Goal: Find specific page/section: Find specific page/section

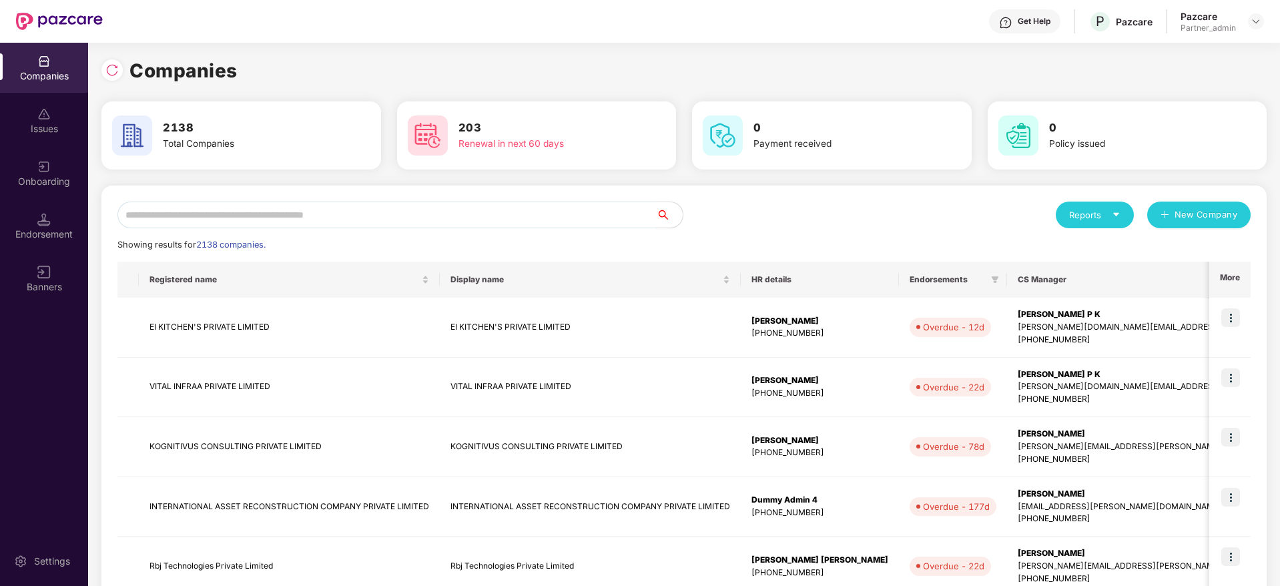
click at [291, 221] on input "text" at bounding box center [386, 214] width 538 height 27
paste input "*******"
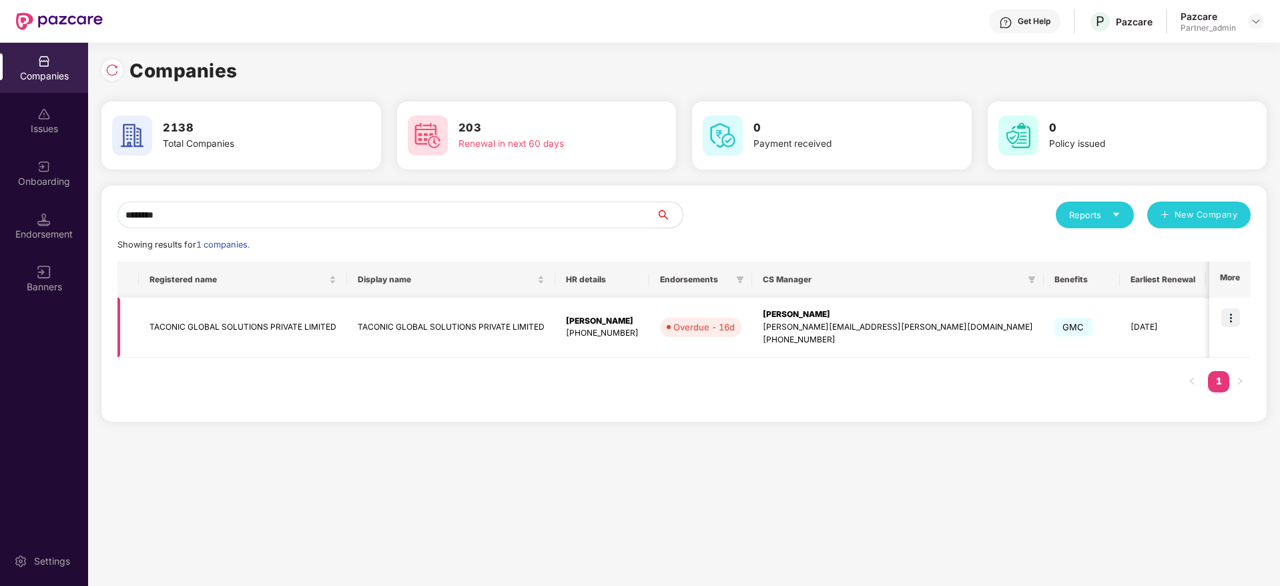
type input "*******"
click at [1233, 318] on img at bounding box center [1230, 317] width 19 height 19
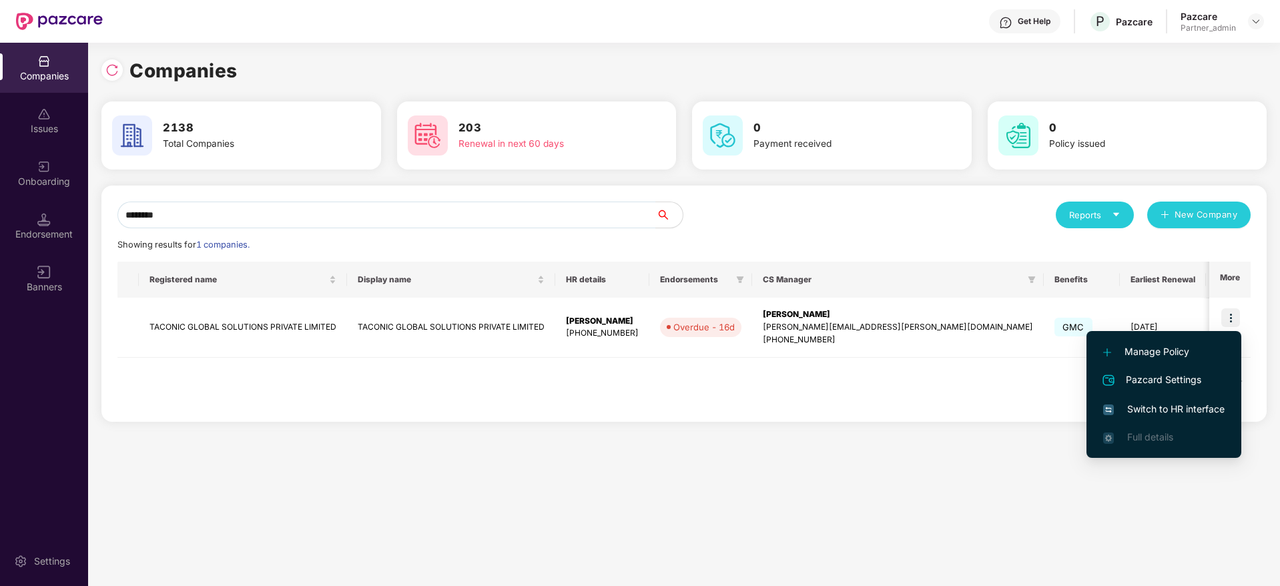
click at [1150, 410] on span "Switch to HR interface" at bounding box center [1163, 409] width 121 height 15
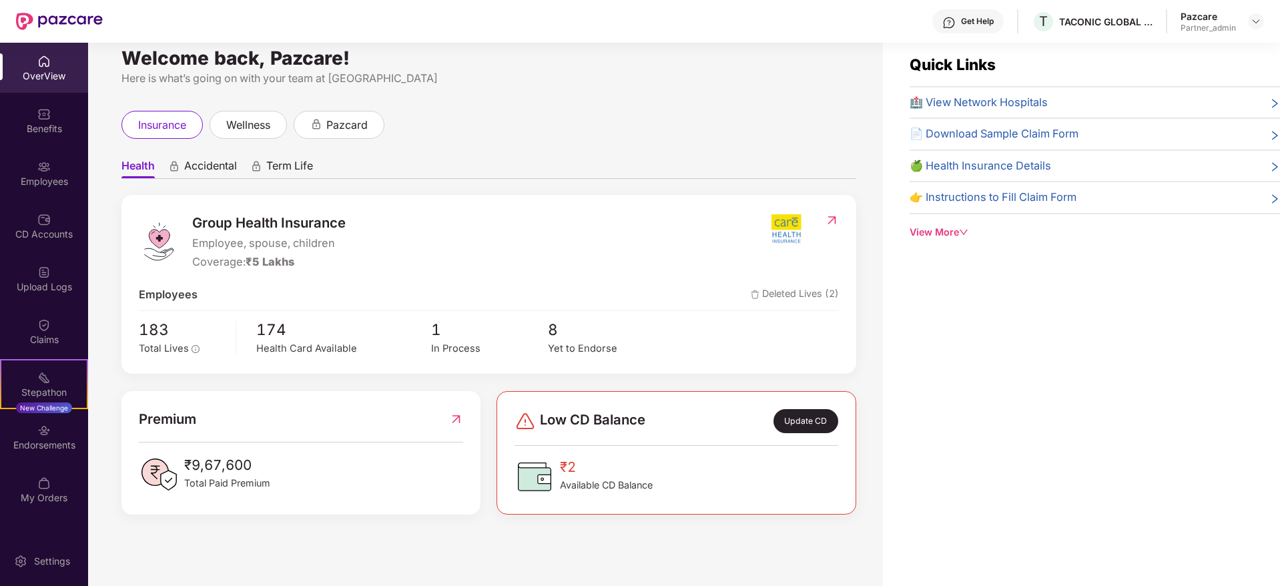
scroll to position [43, 0]
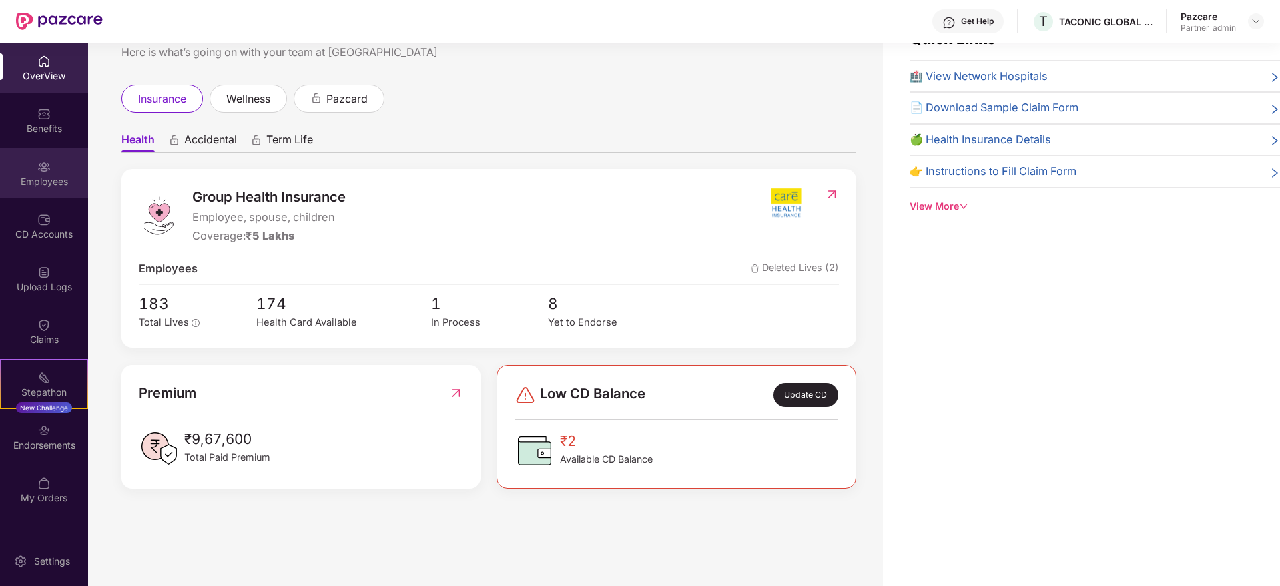
click at [32, 181] on div "Employees" at bounding box center [44, 181] width 88 height 13
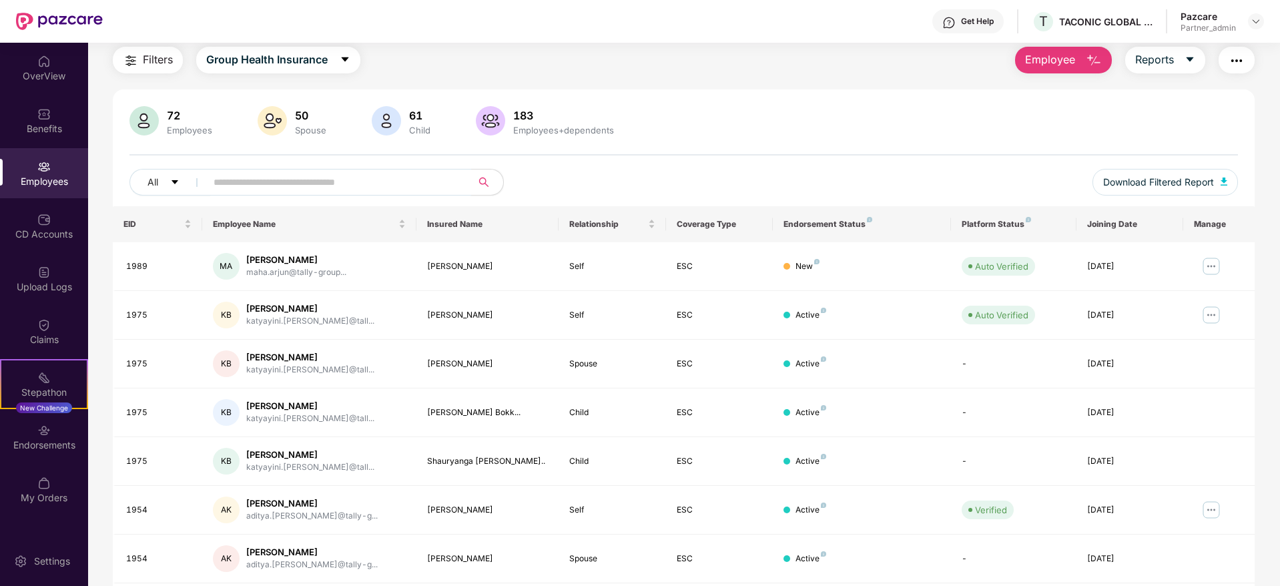
click at [274, 183] on input "text" at bounding box center [333, 182] width 240 height 20
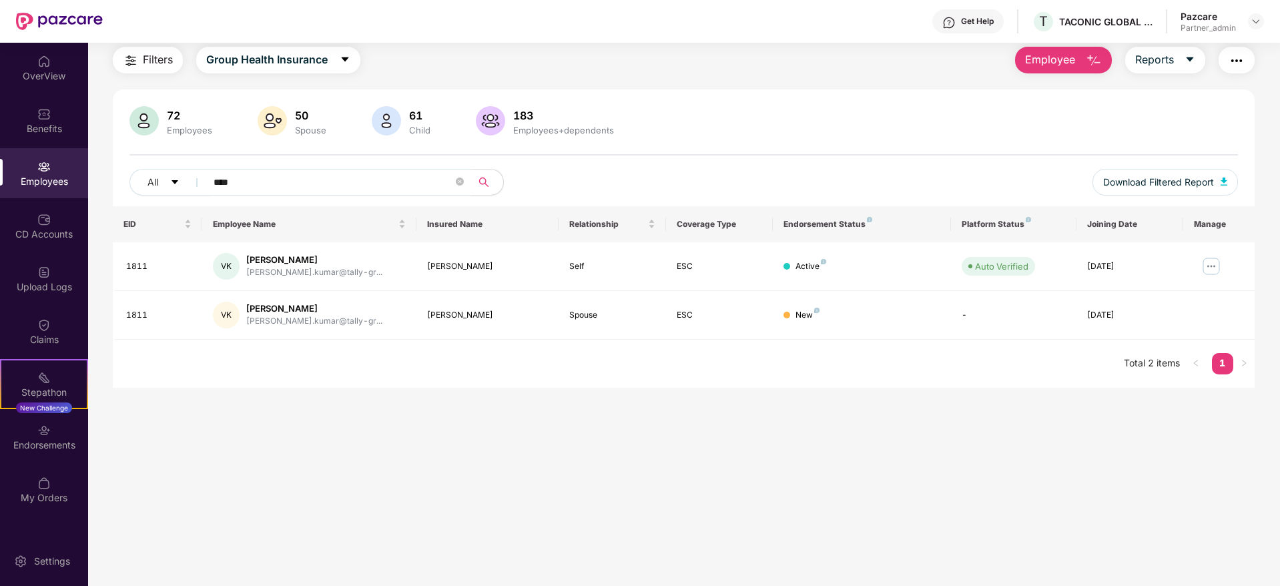
type input "****"
click at [35, 444] on div "Endorsements" at bounding box center [44, 444] width 88 height 13
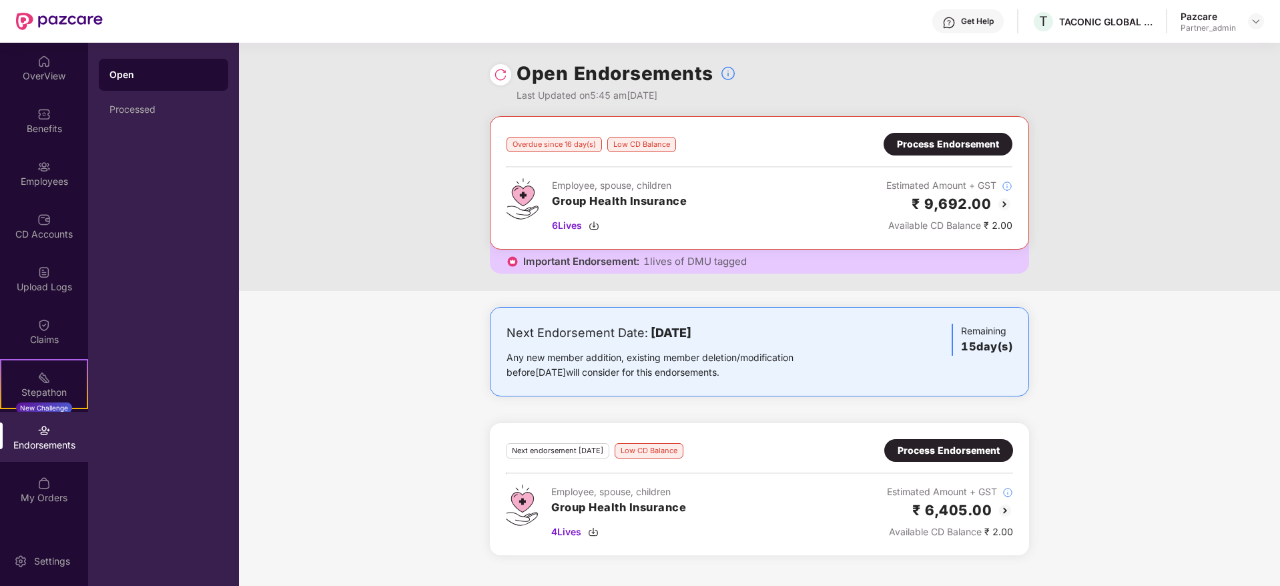
click at [949, 454] on div "Process Endorsement" at bounding box center [948, 450] width 102 height 15
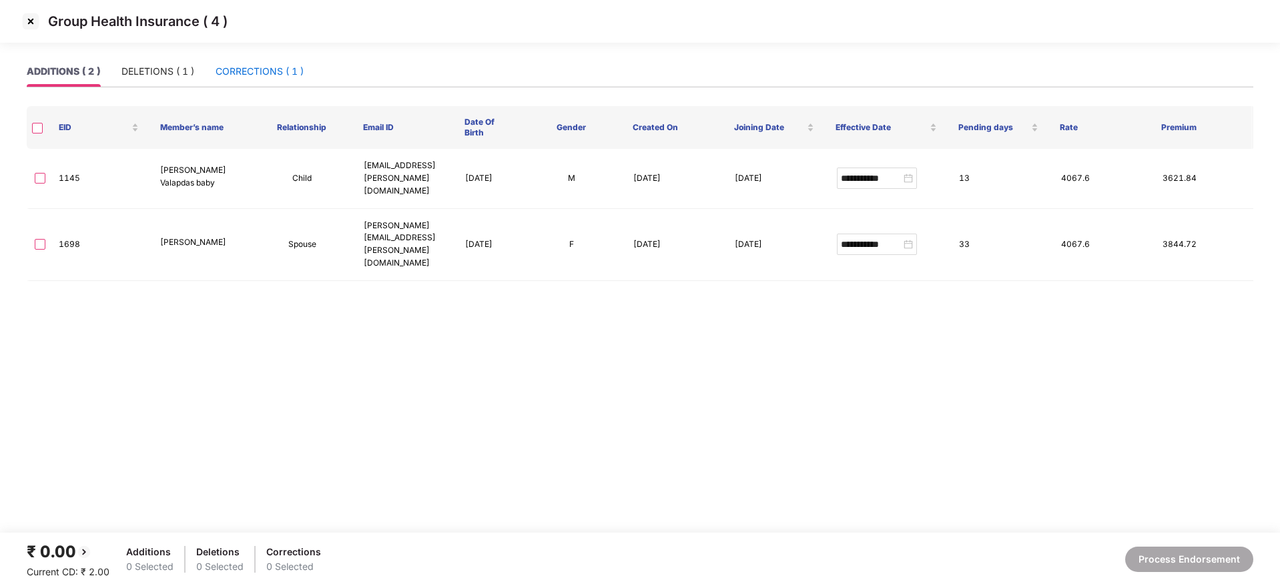
click at [282, 66] on div "CORRECTIONS ( 1 )" at bounding box center [259, 71] width 88 height 15
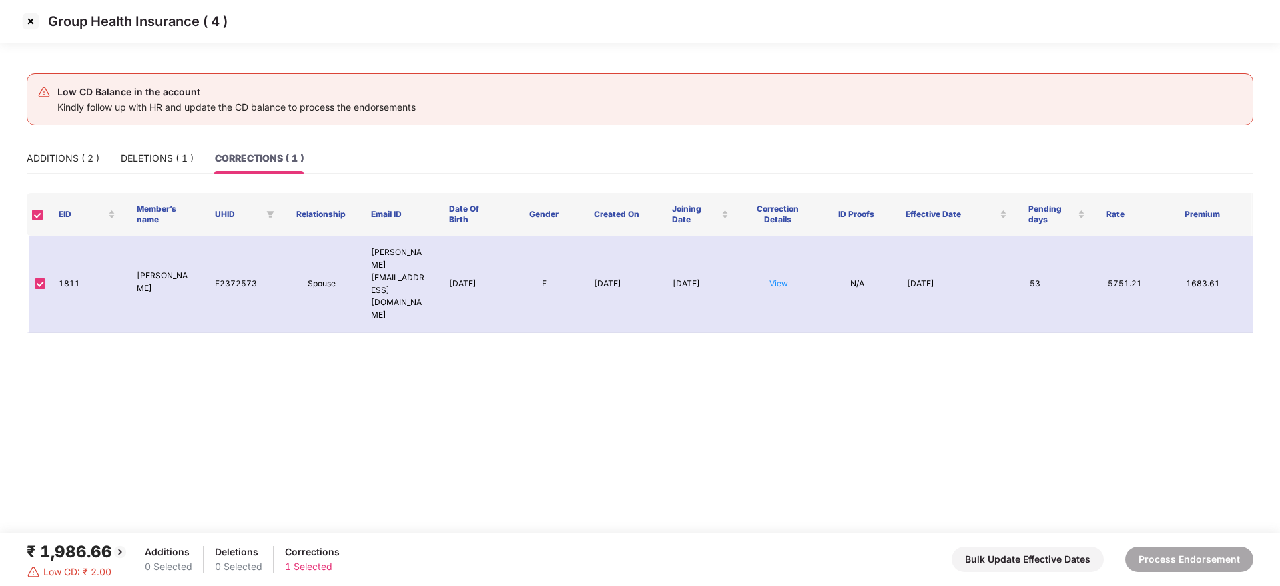
click at [37, 18] on img at bounding box center [30, 21] width 21 height 21
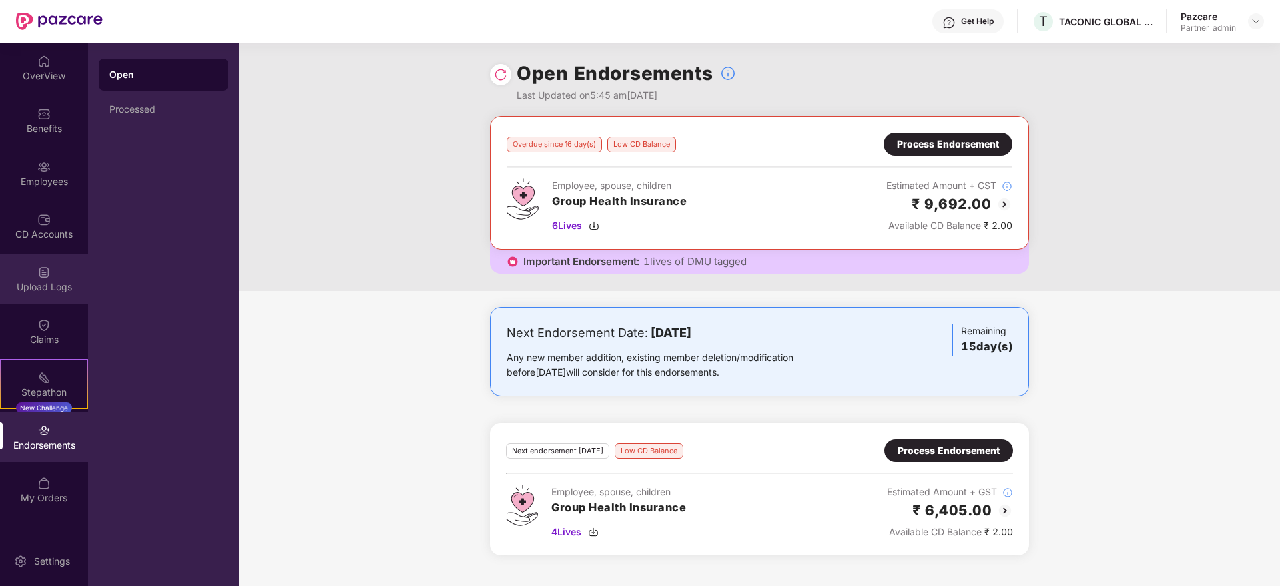
click at [50, 282] on div "Upload Logs" at bounding box center [44, 286] width 88 height 13
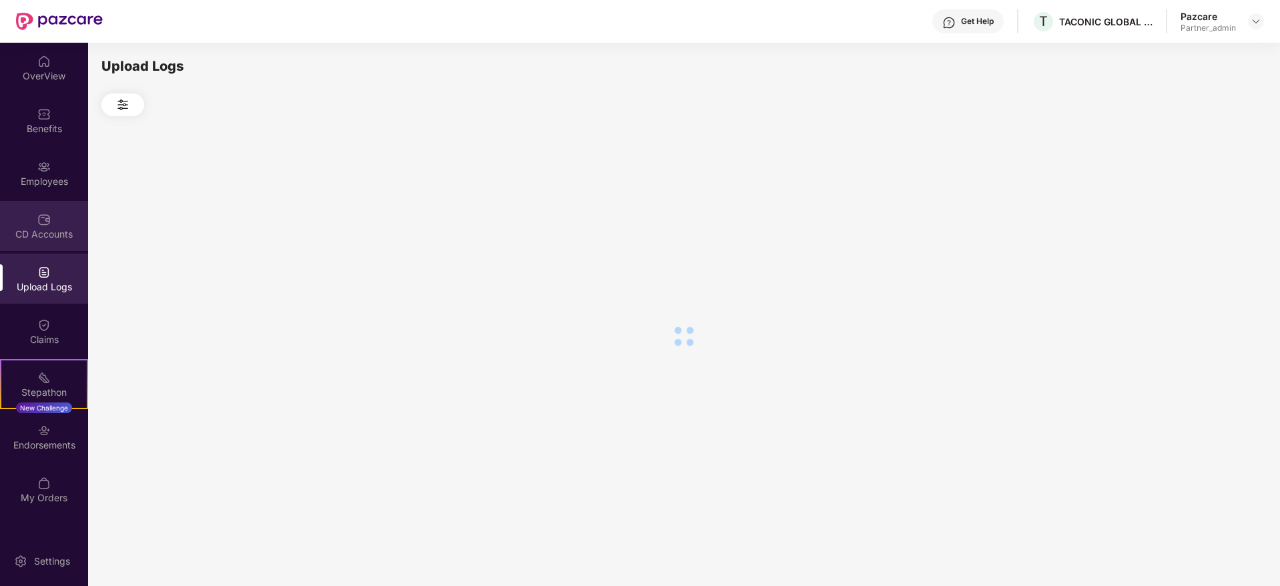
click at [43, 227] on div "CD Accounts" at bounding box center [44, 233] width 88 height 13
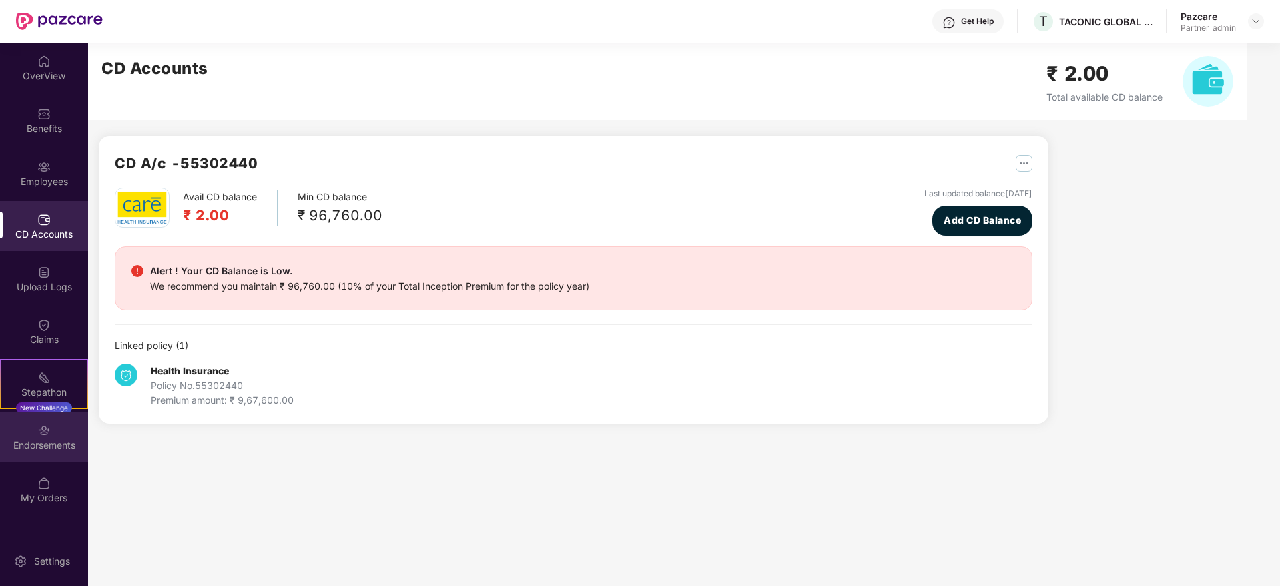
click at [43, 439] on div "Endorsements" at bounding box center [44, 444] width 88 height 13
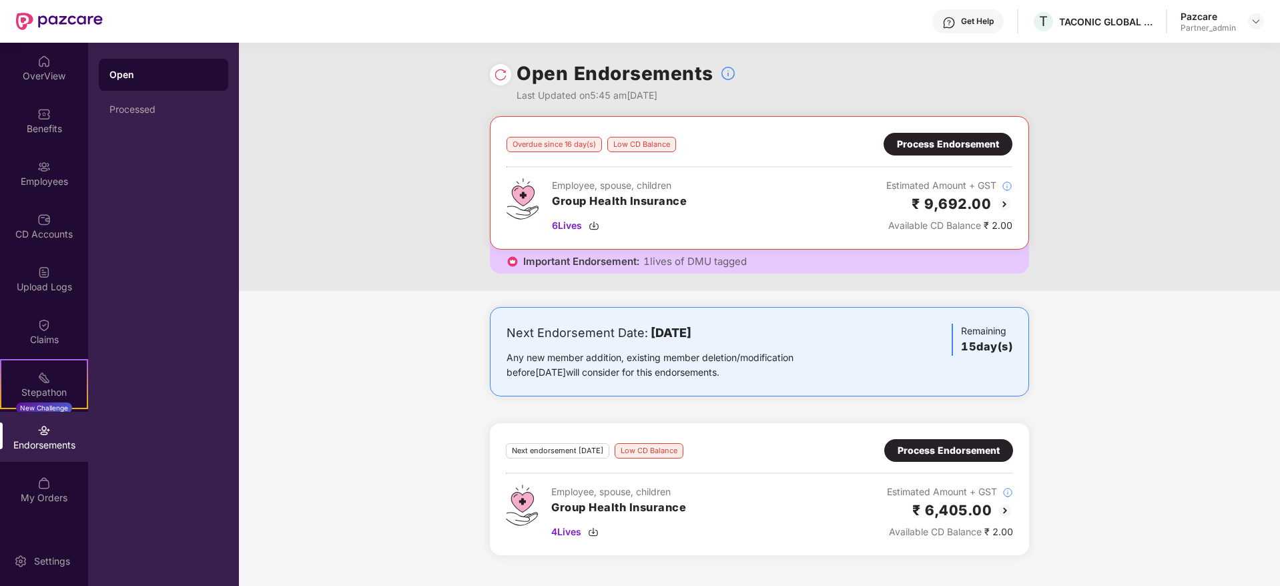
click at [959, 448] on div "Process Endorsement" at bounding box center [948, 450] width 102 height 15
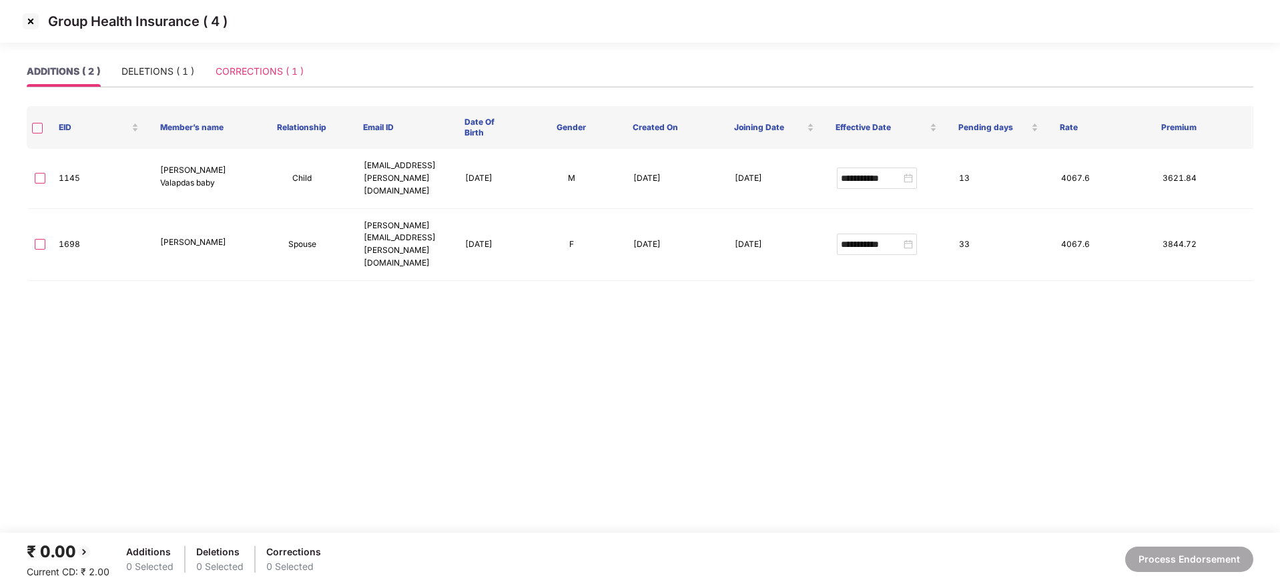
click at [264, 61] on div "CORRECTIONS ( 1 )" at bounding box center [259, 71] width 88 height 31
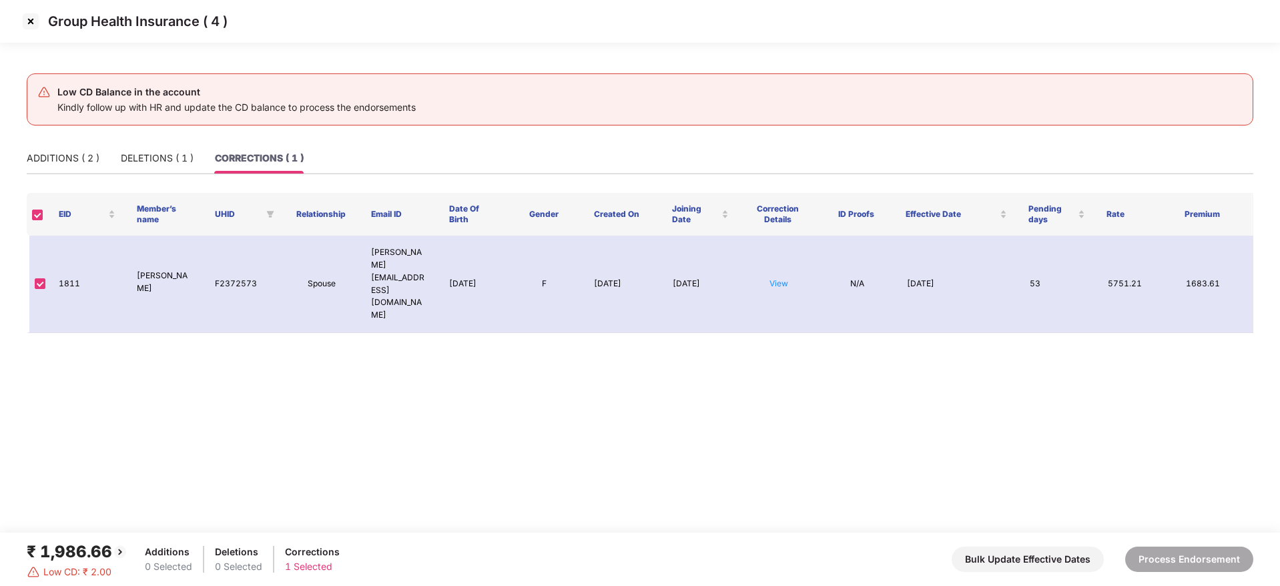
click at [31, 19] on img at bounding box center [30, 21] width 21 height 21
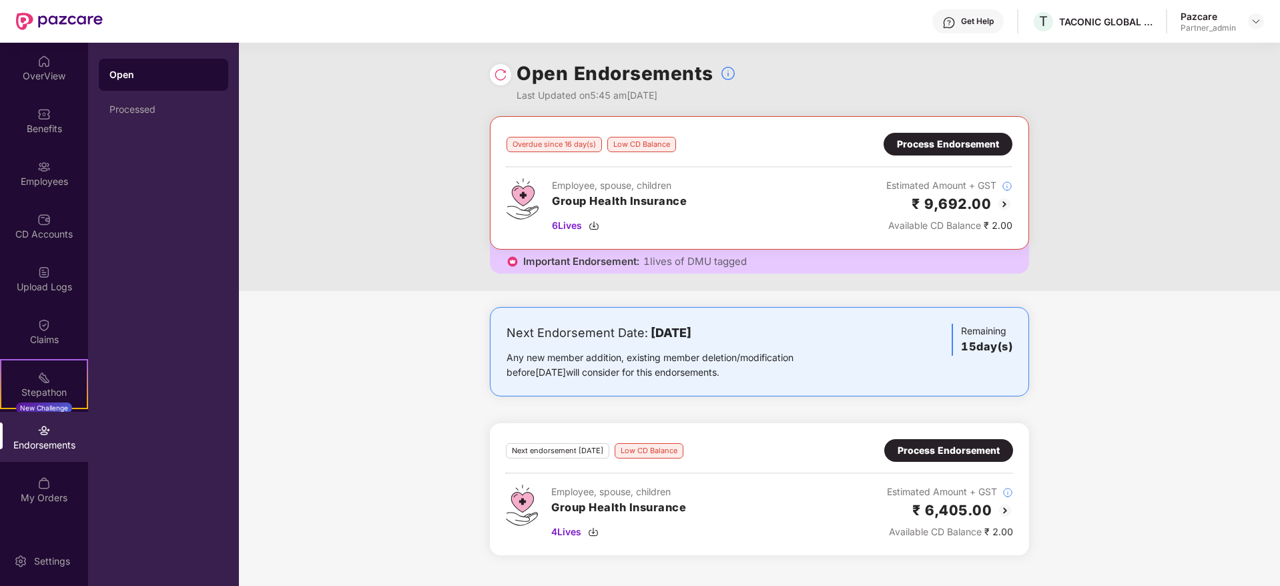
click at [40, 69] on div "OverView" at bounding box center [44, 75] width 88 height 13
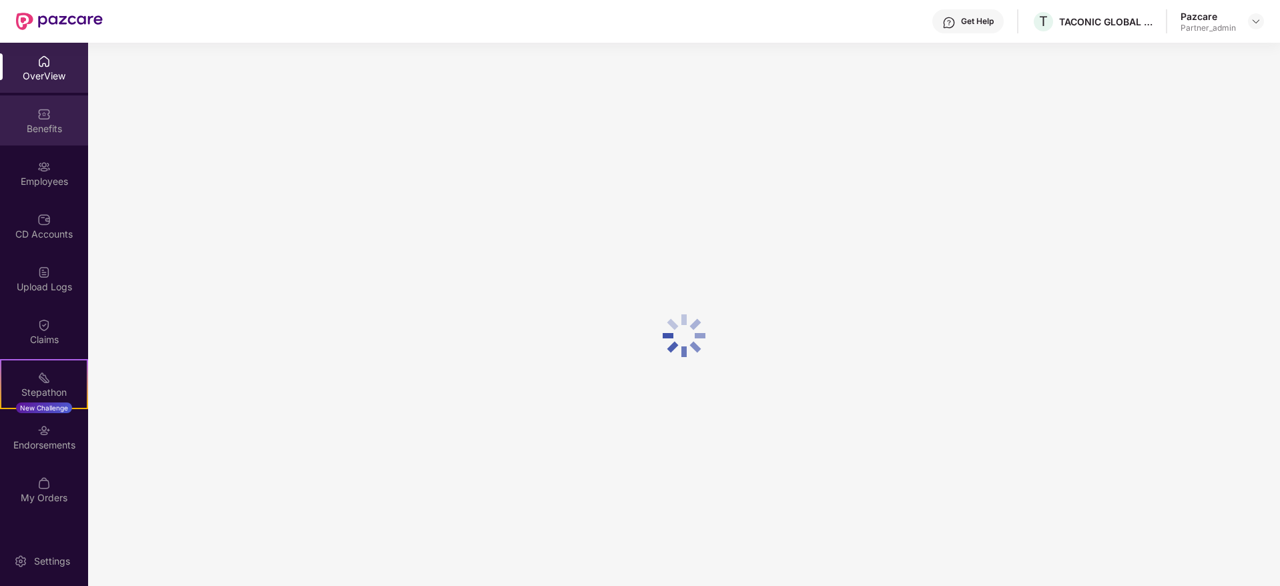
click at [41, 118] on img at bounding box center [43, 113] width 13 height 13
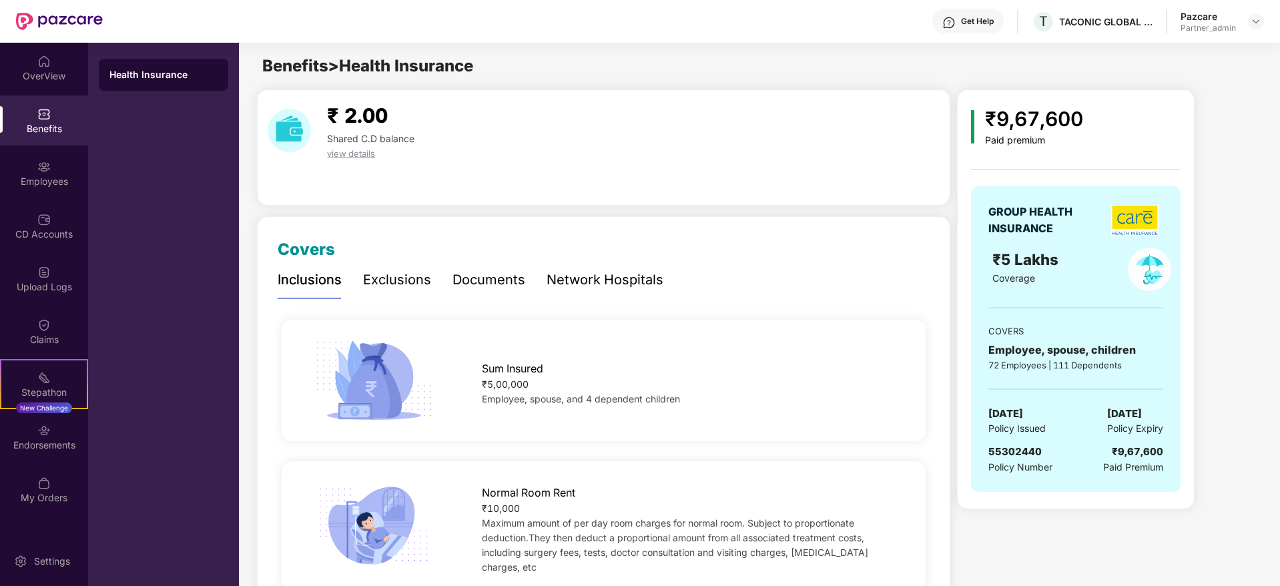
click at [1023, 439] on div "GROUP HEALTH INSURANCE ₹5 Lakhs Coverage COVERS Employee, spouse, children 72 E…" at bounding box center [1075, 339] width 209 height 306
copy span "55302440"
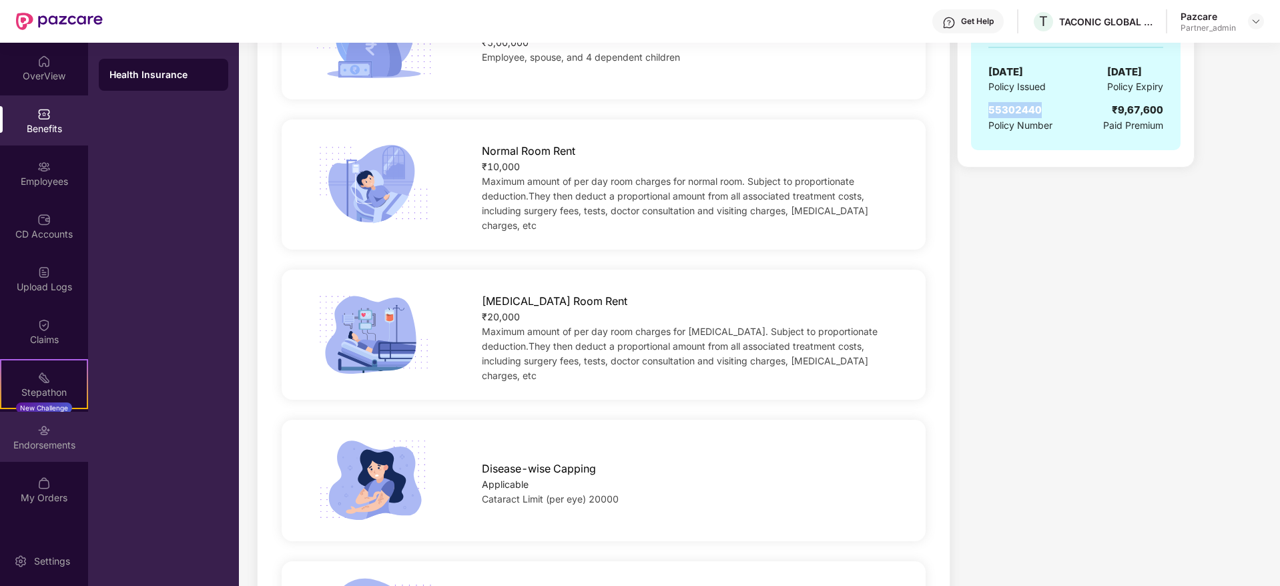
scroll to position [400, 0]
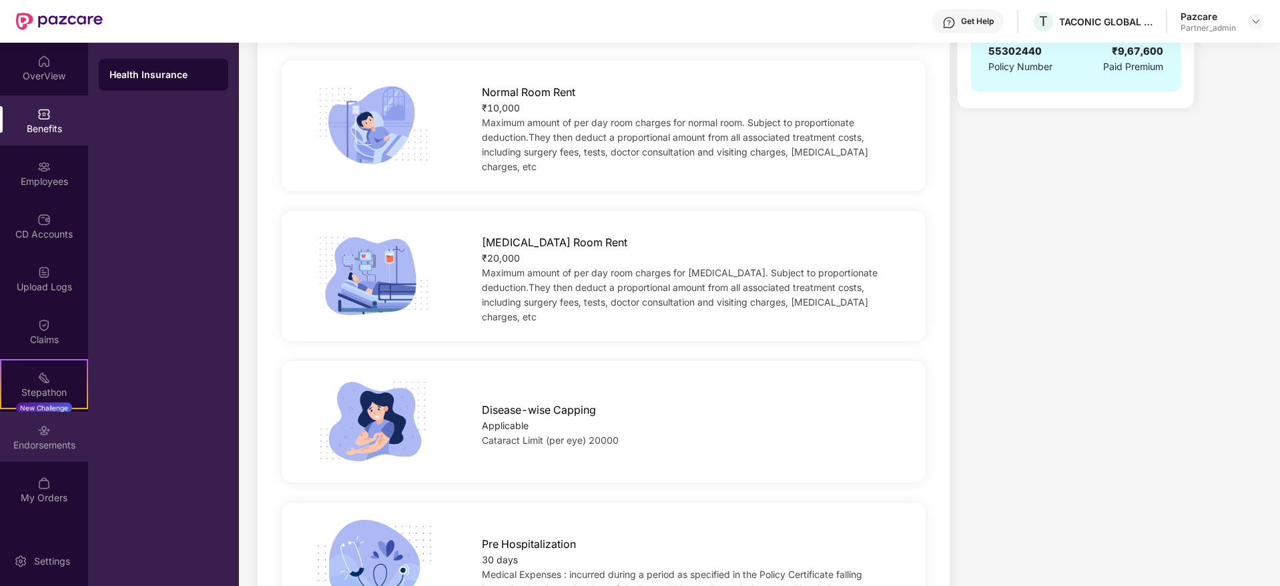
click at [39, 457] on div "Endorsements" at bounding box center [44, 437] width 88 height 50
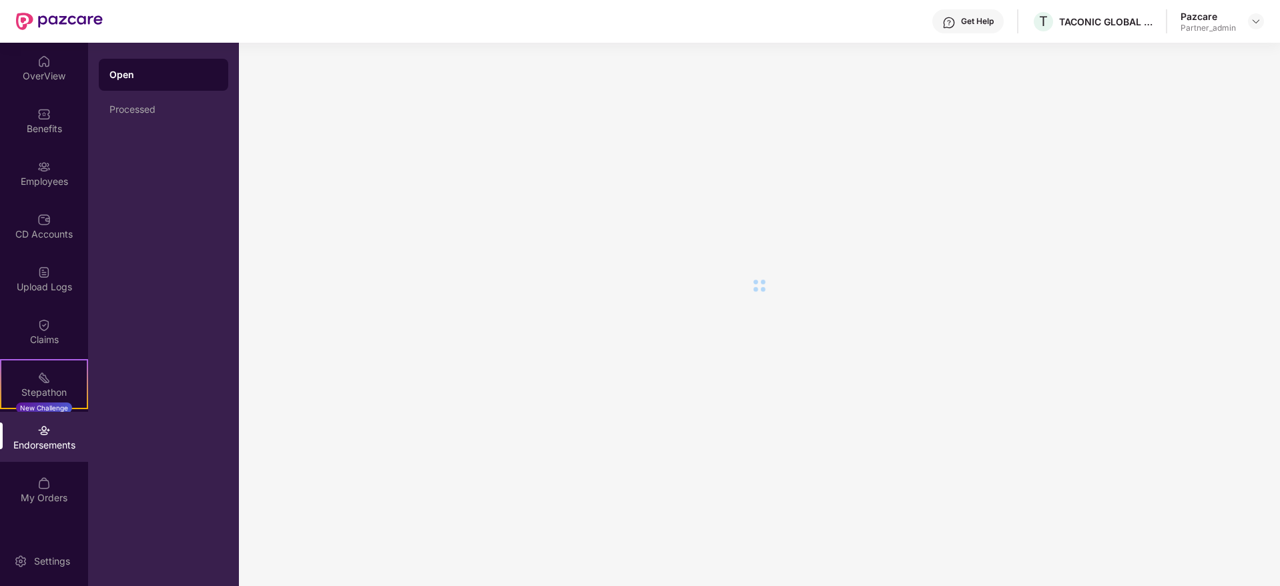
scroll to position [0, 0]
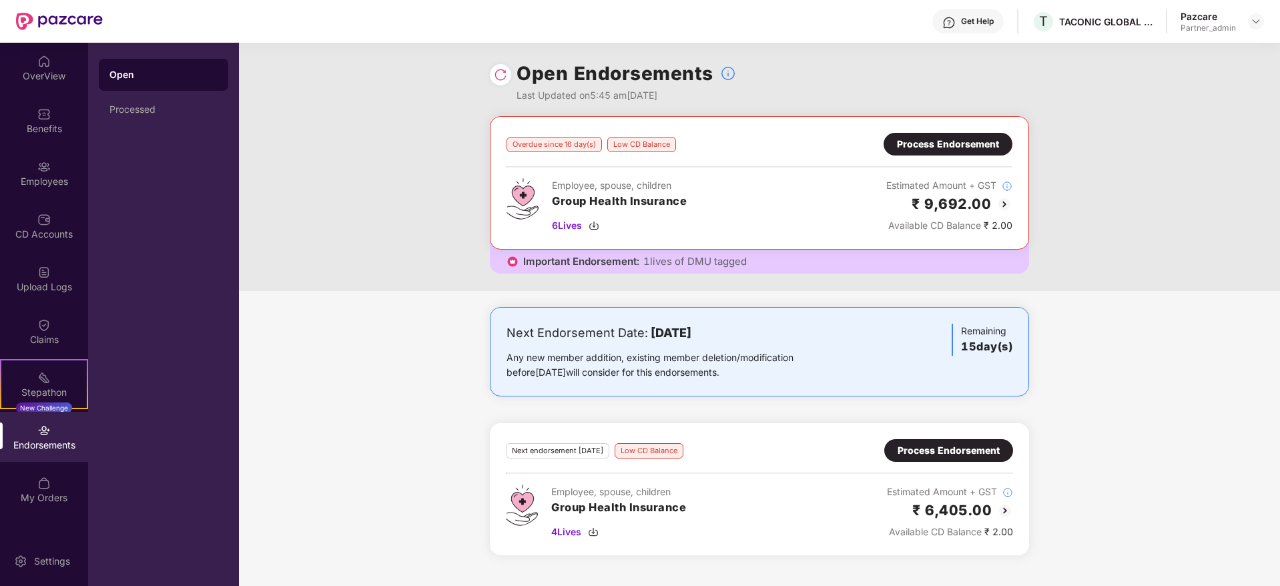
click at [968, 440] on div "Process Endorsement" at bounding box center [948, 450] width 129 height 23
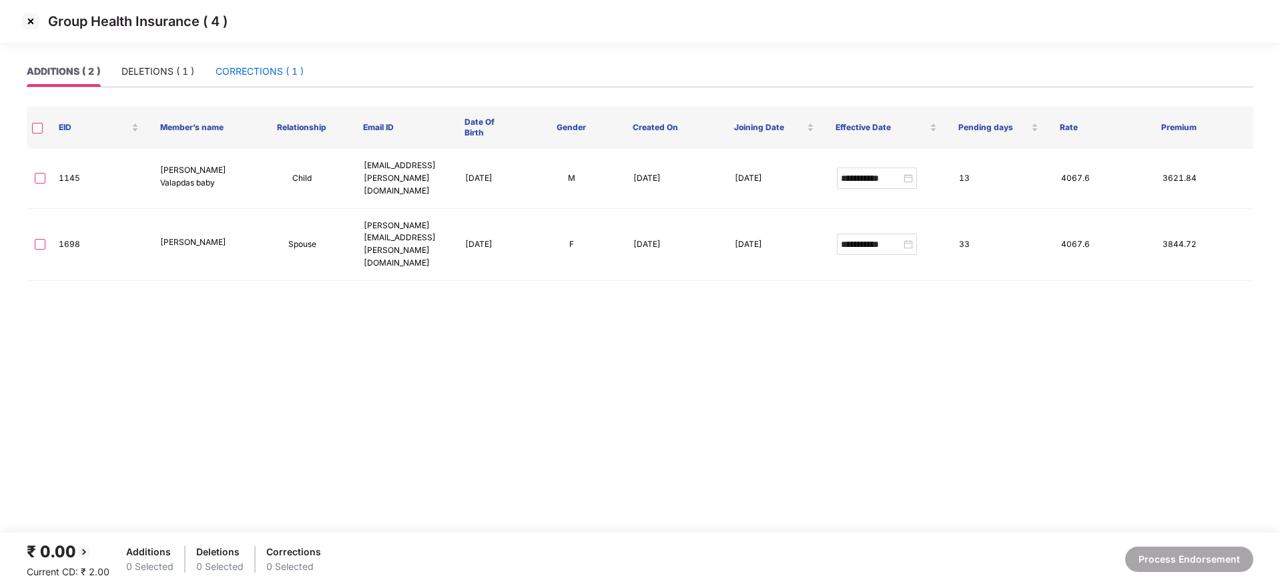
click at [292, 65] on div "CORRECTIONS ( 1 )" at bounding box center [259, 71] width 88 height 15
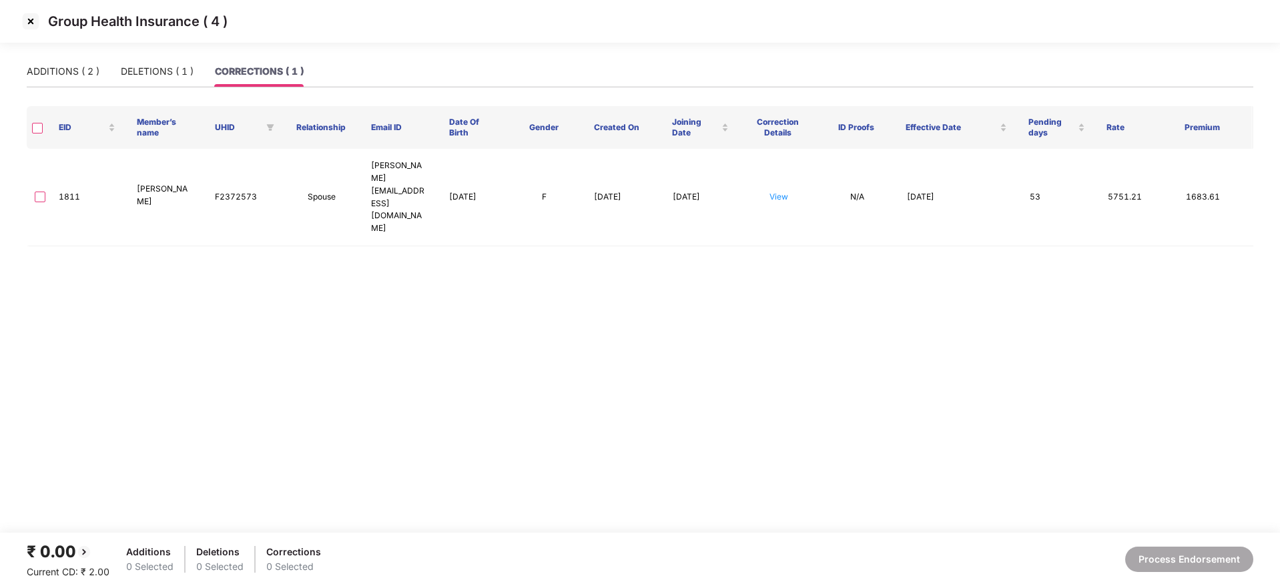
click at [33, 21] on img at bounding box center [30, 21] width 21 height 21
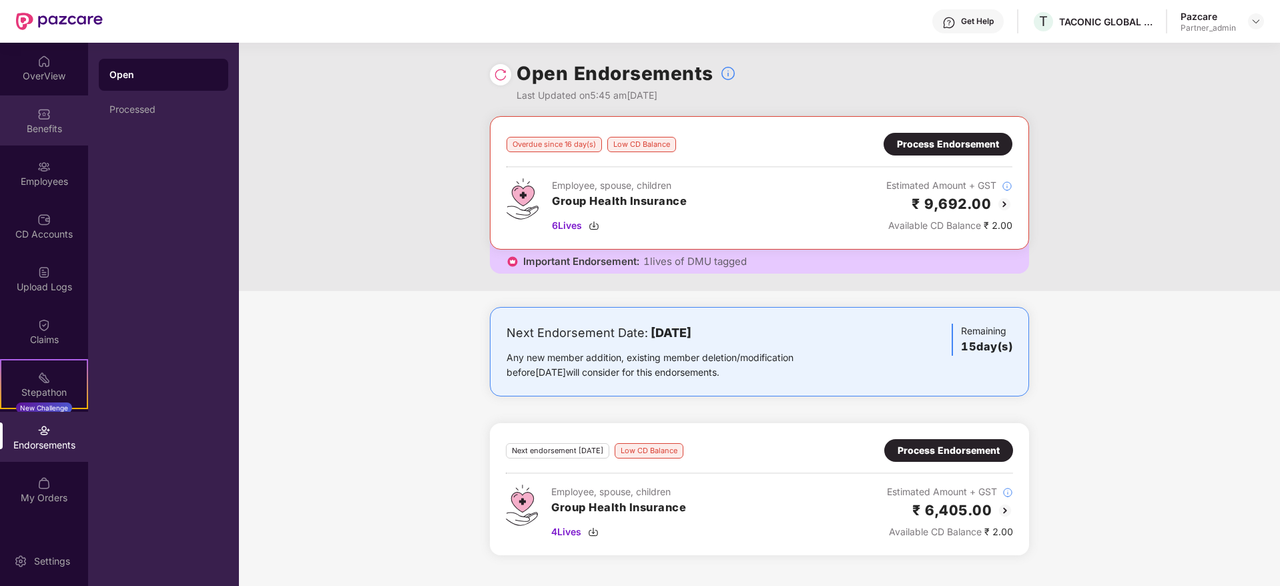
click at [49, 125] on div "Benefits" at bounding box center [44, 128] width 88 height 13
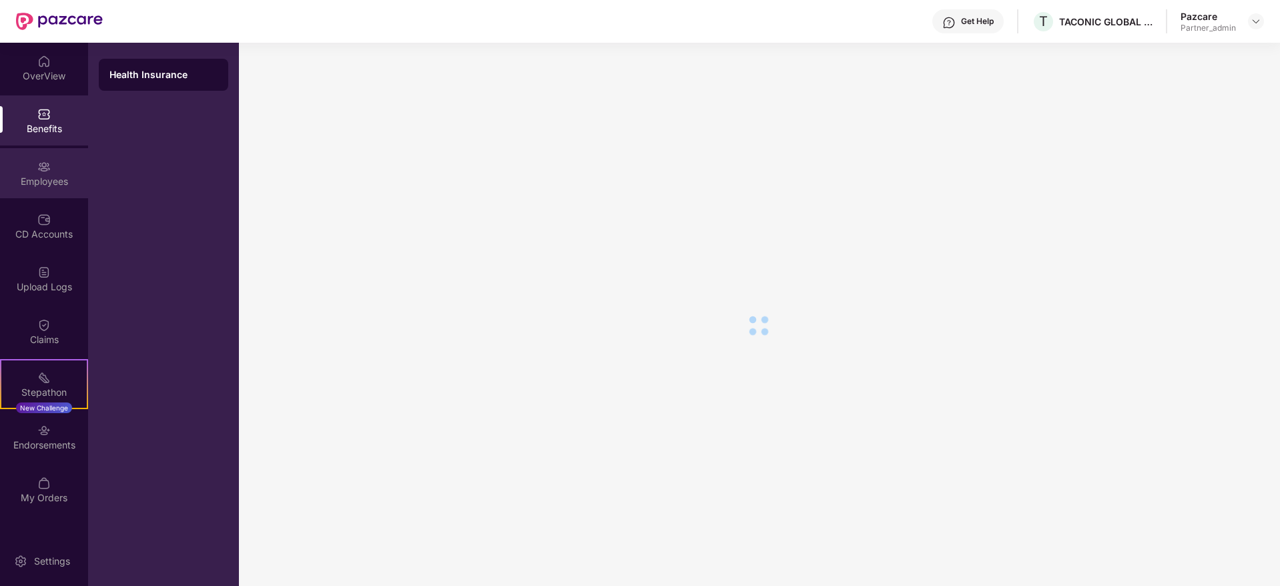
click at [56, 170] on div "Employees" at bounding box center [44, 173] width 88 height 50
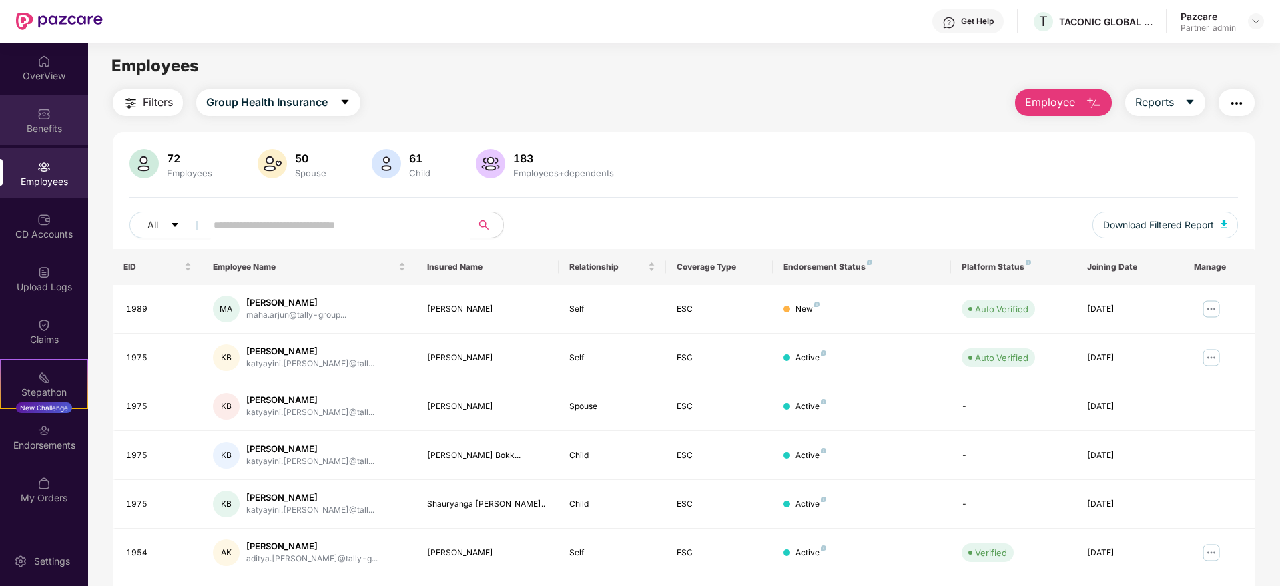
click at [35, 123] on div "Benefits" at bounding box center [44, 128] width 88 height 13
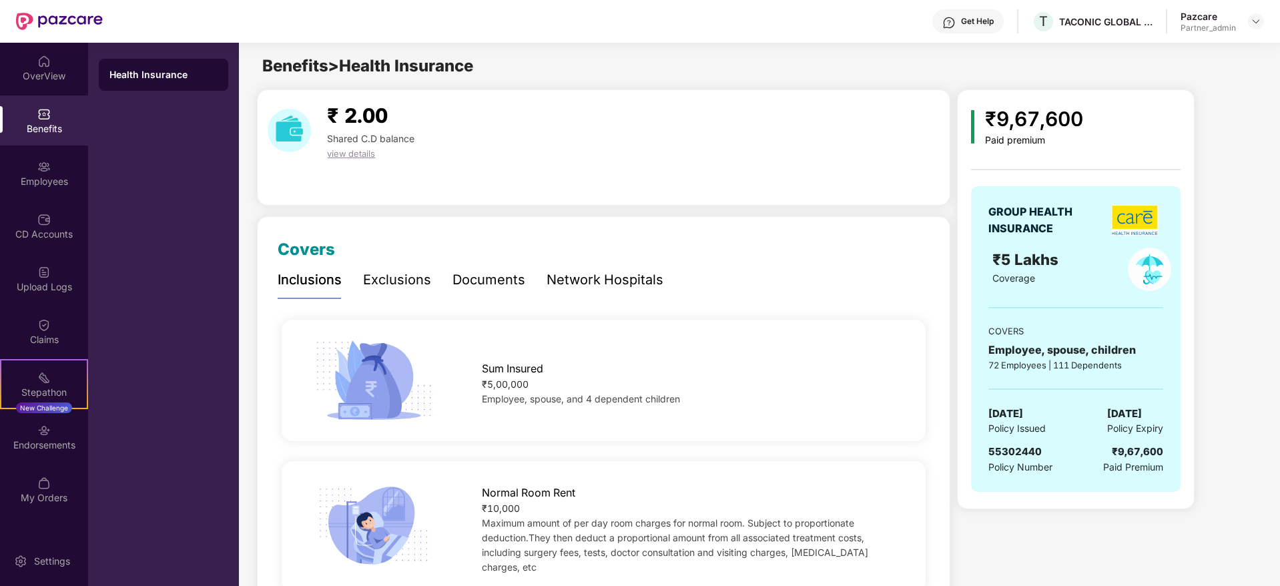
click at [1018, 449] on span "55302440" at bounding box center [1014, 451] width 53 height 13
copy span "55302440"
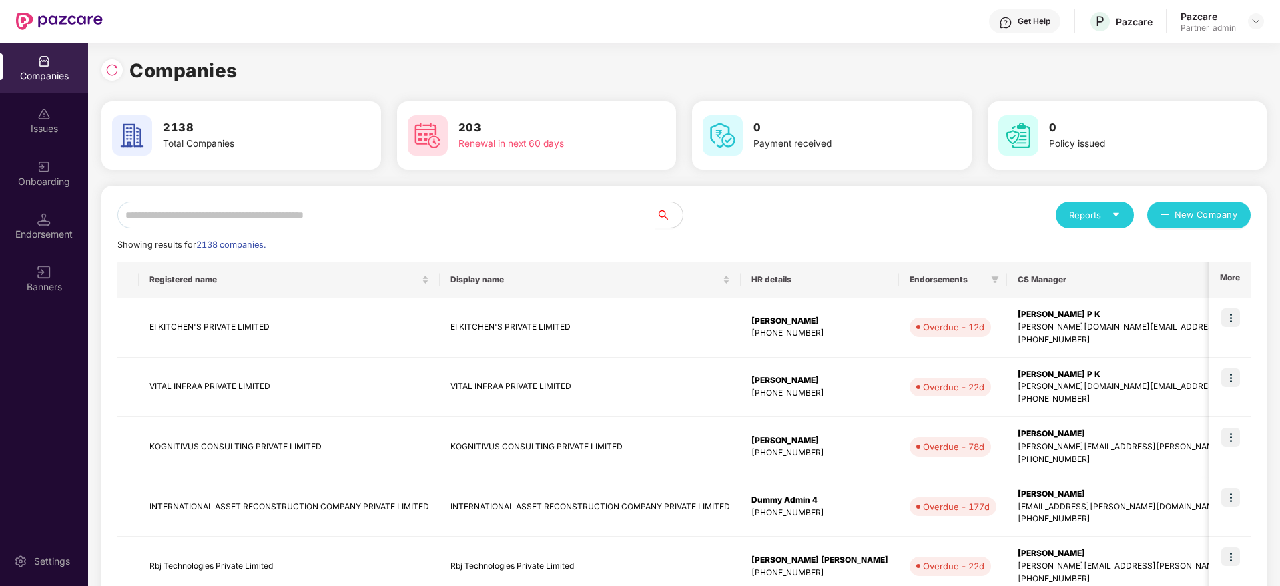
click at [250, 213] on input "text" at bounding box center [386, 214] width 538 height 27
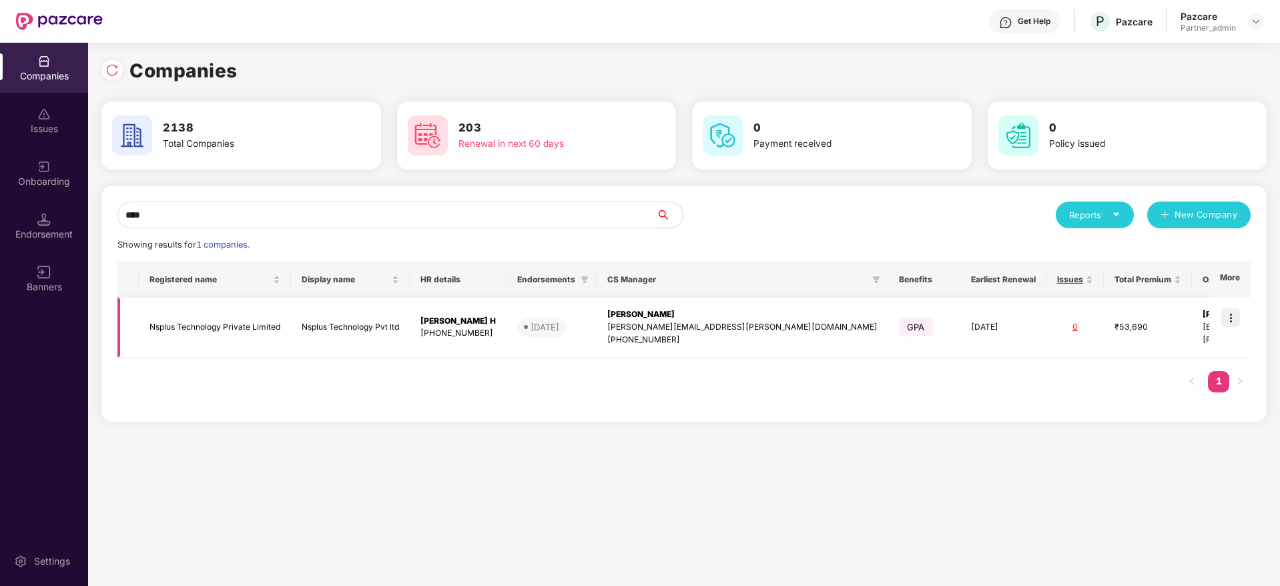
type input "****"
click at [1232, 318] on img at bounding box center [1230, 317] width 19 height 19
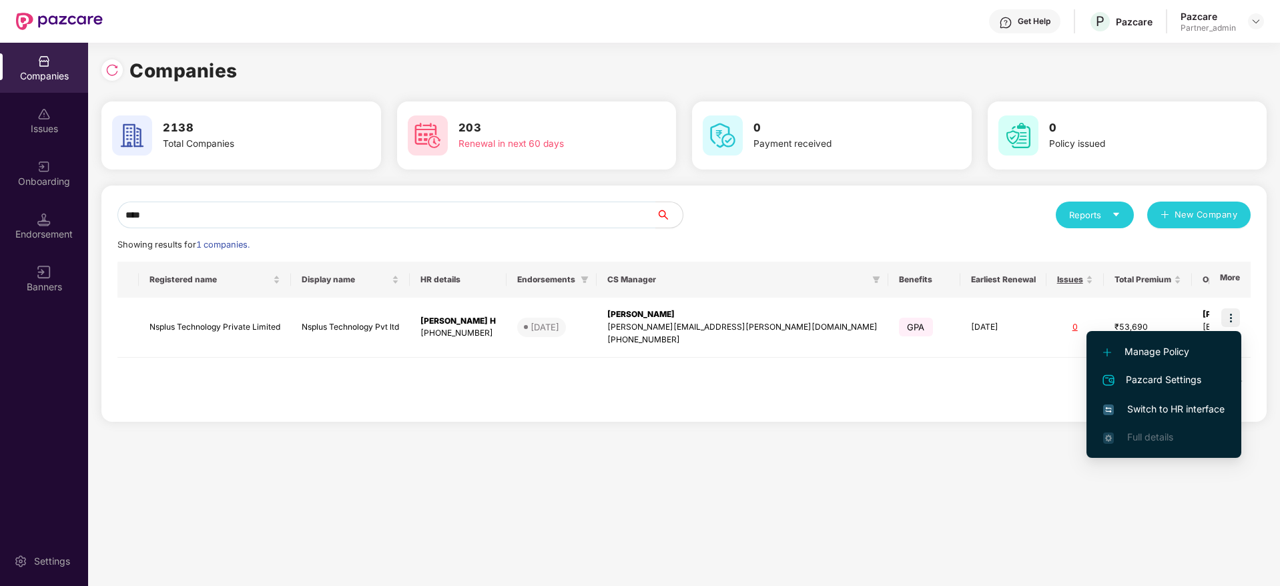
click at [1202, 404] on span "Switch to HR interface" at bounding box center [1163, 409] width 121 height 15
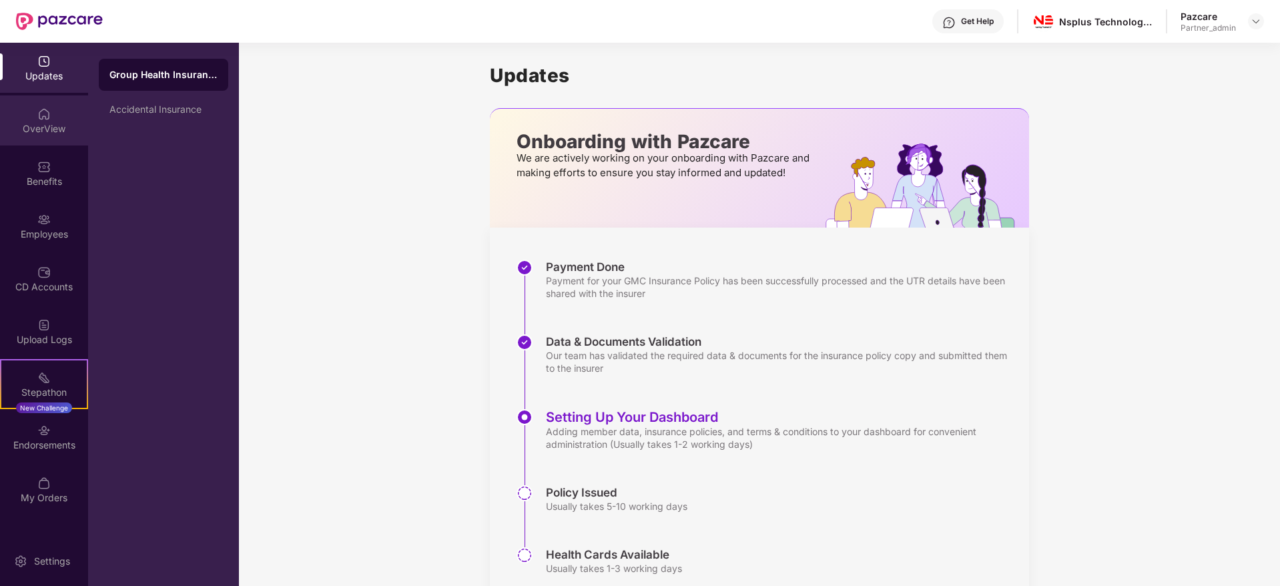
click at [43, 116] on img at bounding box center [43, 113] width 13 height 13
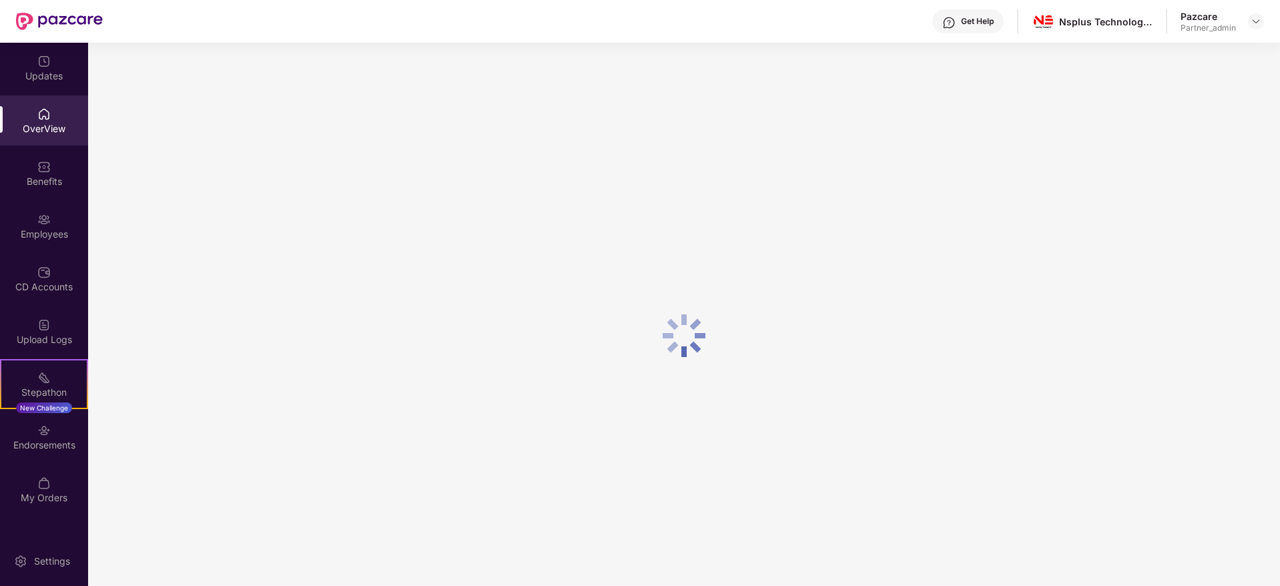
click at [55, 158] on div "Benefits" at bounding box center [44, 173] width 88 height 50
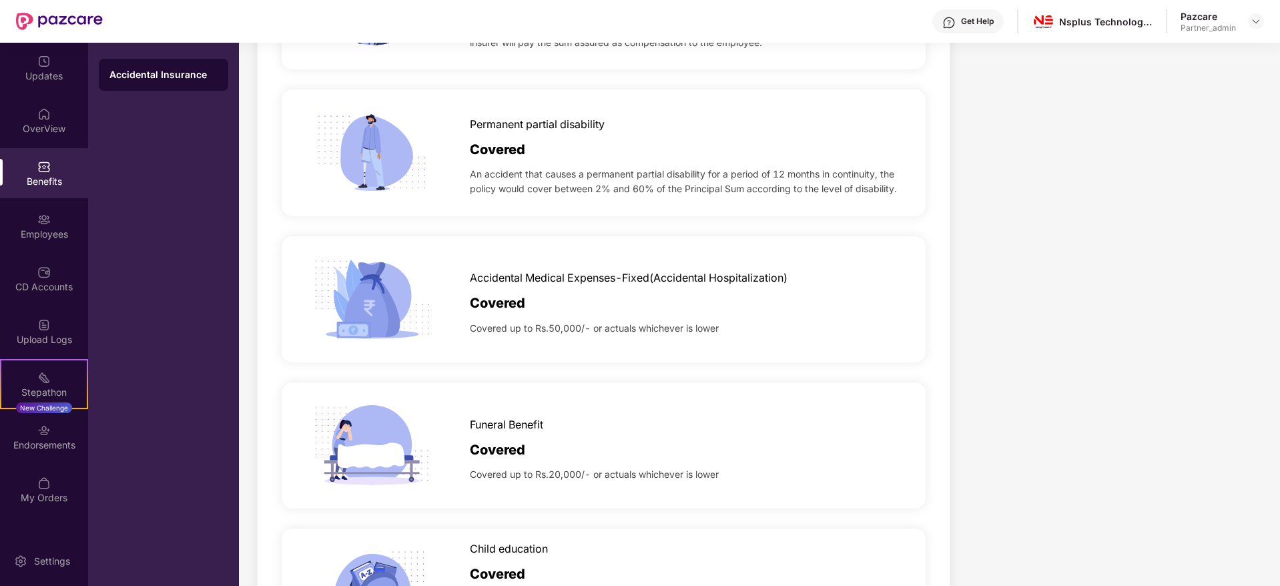
scroll to position [664, 0]
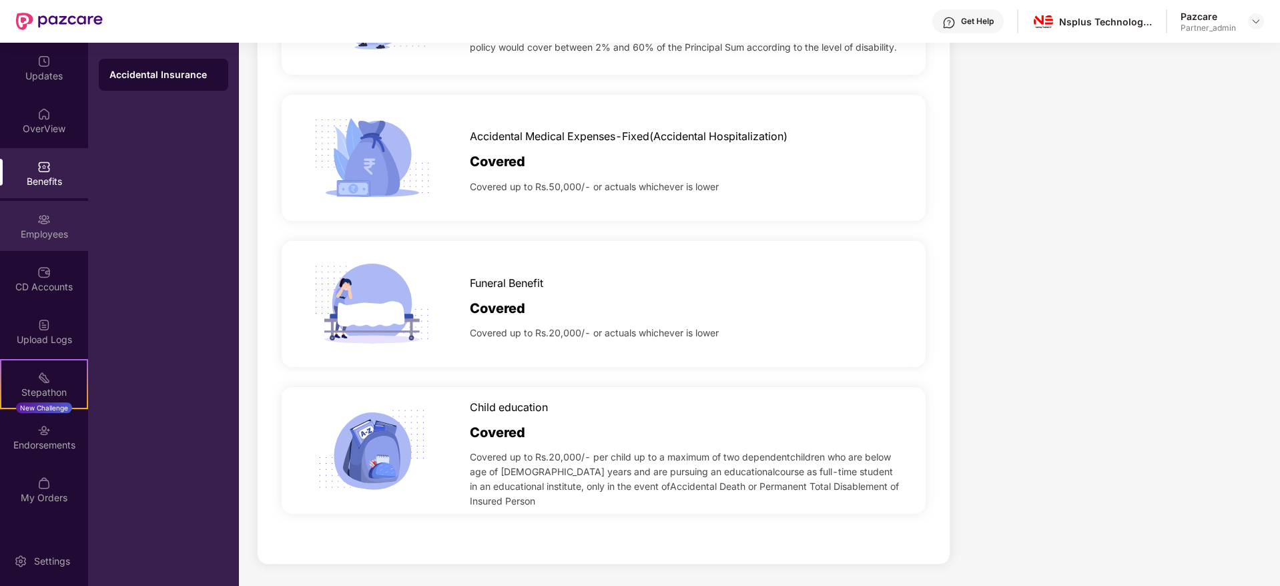
click at [36, 217] on div "Employees" at bounding box center [44, 226] width 88 height 50
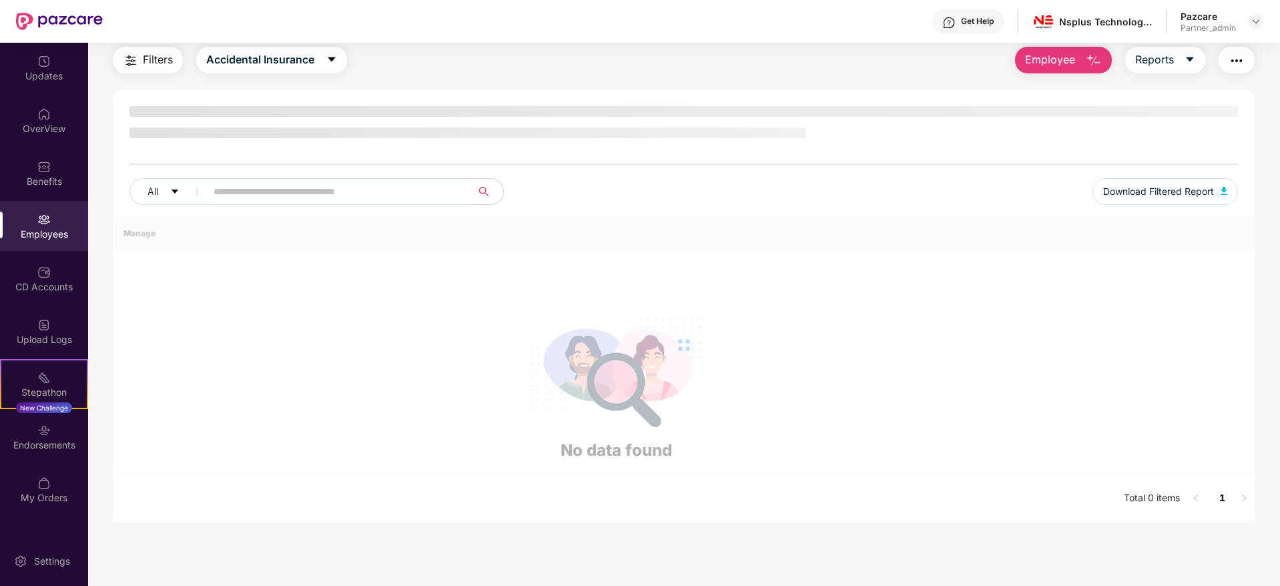
scroll to position [43, 0]
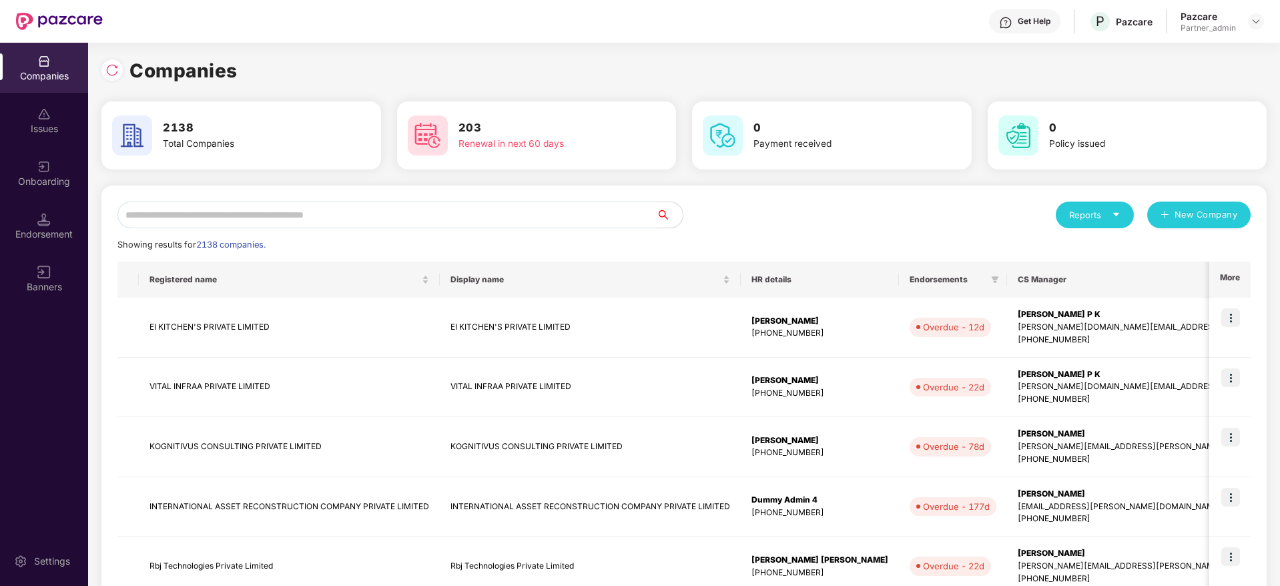
click at [237, 218] on input "text" at bounding box center [386, 214] width 538 height 27
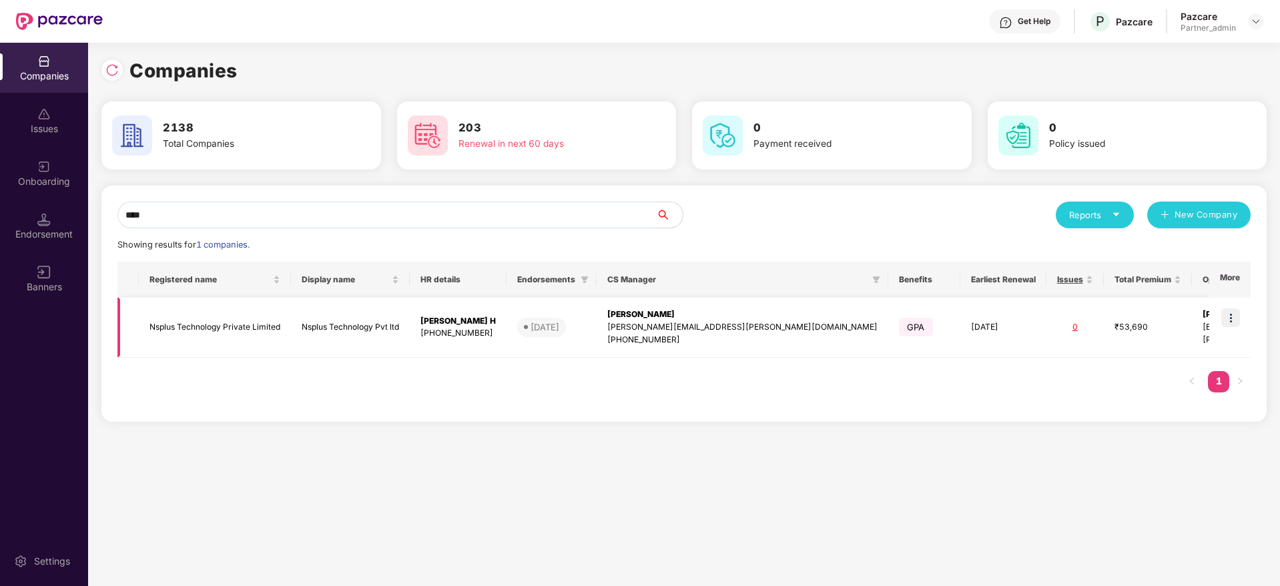
type input "****"
click at [232, 336] on td "Nsplus Technology Private Limited" at bounding box center [215, 328] width 152 height 60
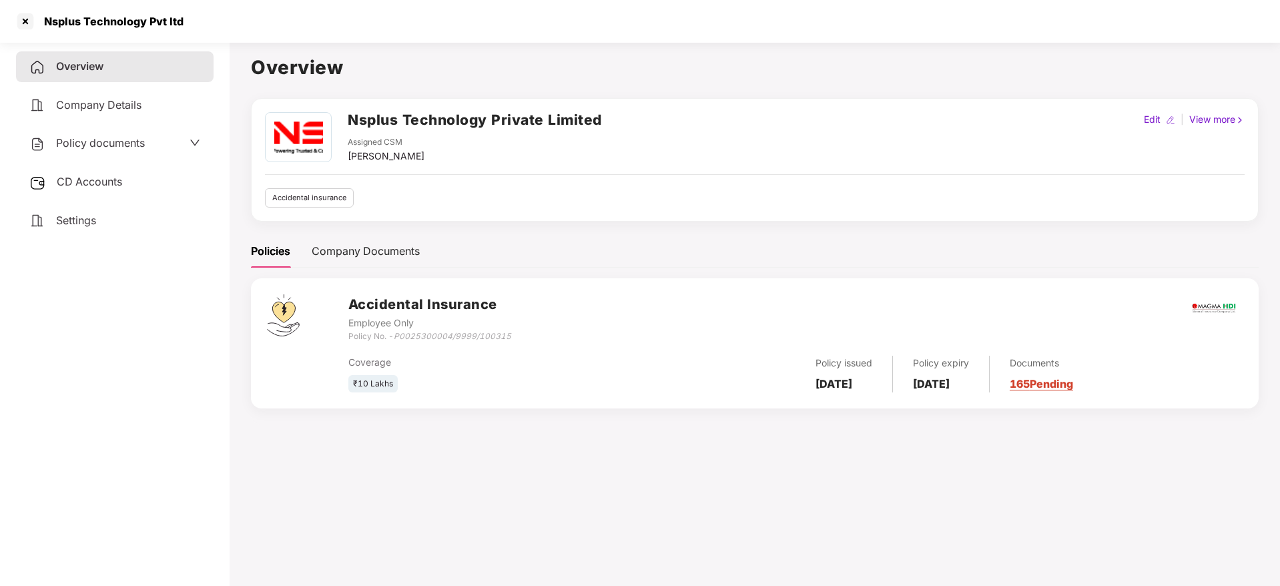
click at [143, 147] on span "Policy documents" at bounding box center [100, 142] width 89 height 13
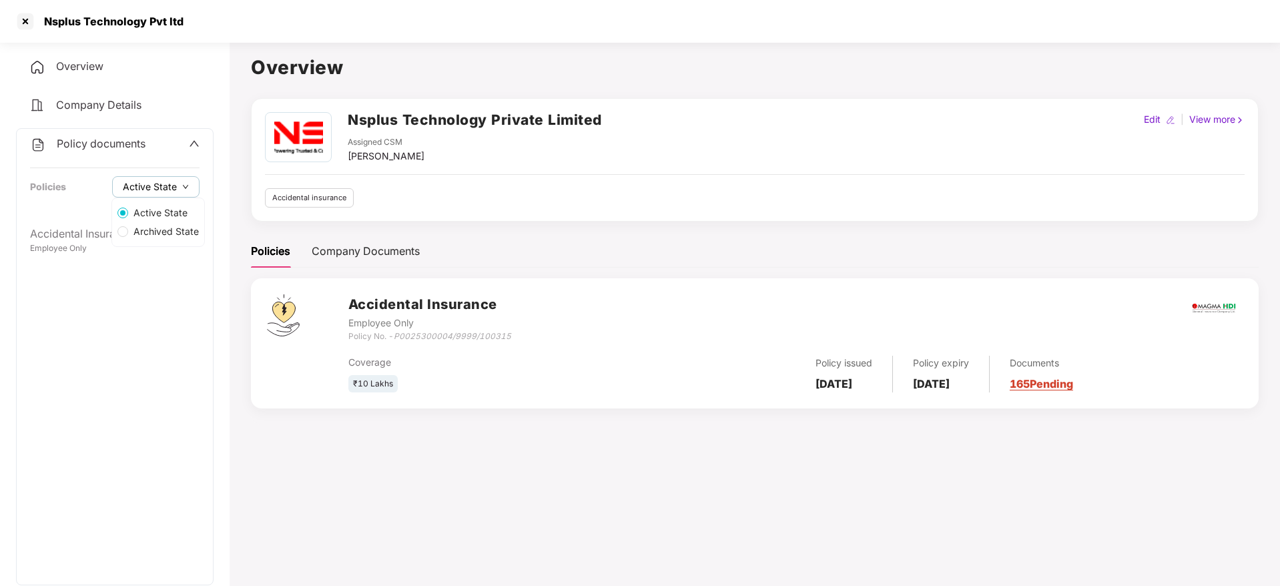
click at [179, 188] on button "Active State" at bounding box center [155, 186] width 87 height 21
click at [165, 232] on span "Archived State" at bounding box center [166, 231] width 76 height 15
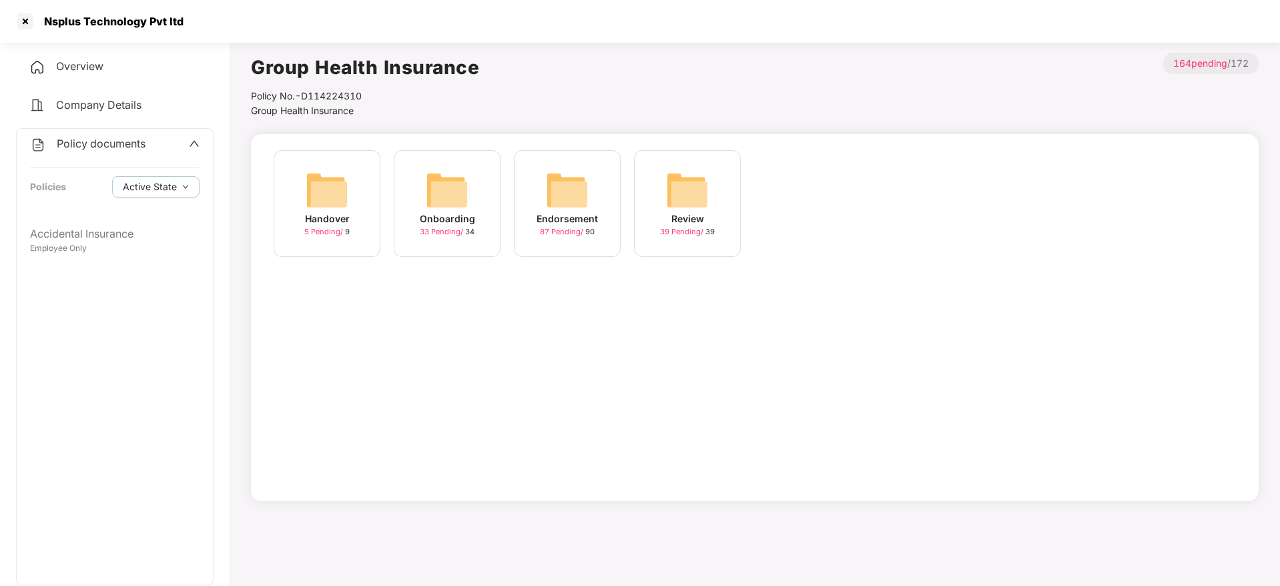
click at [448, 193] on img at bounding box center [447, 190] width 43 height 43
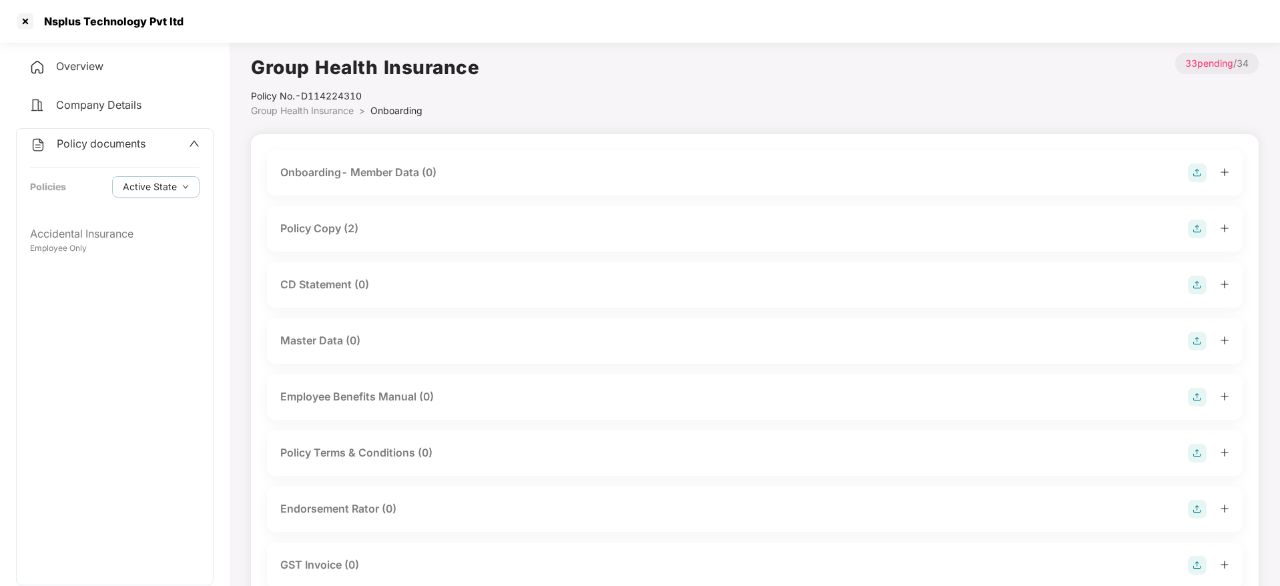
click at [1224, 227] on icon "plus" at bounding box center [1223, 227] width 7 height 1
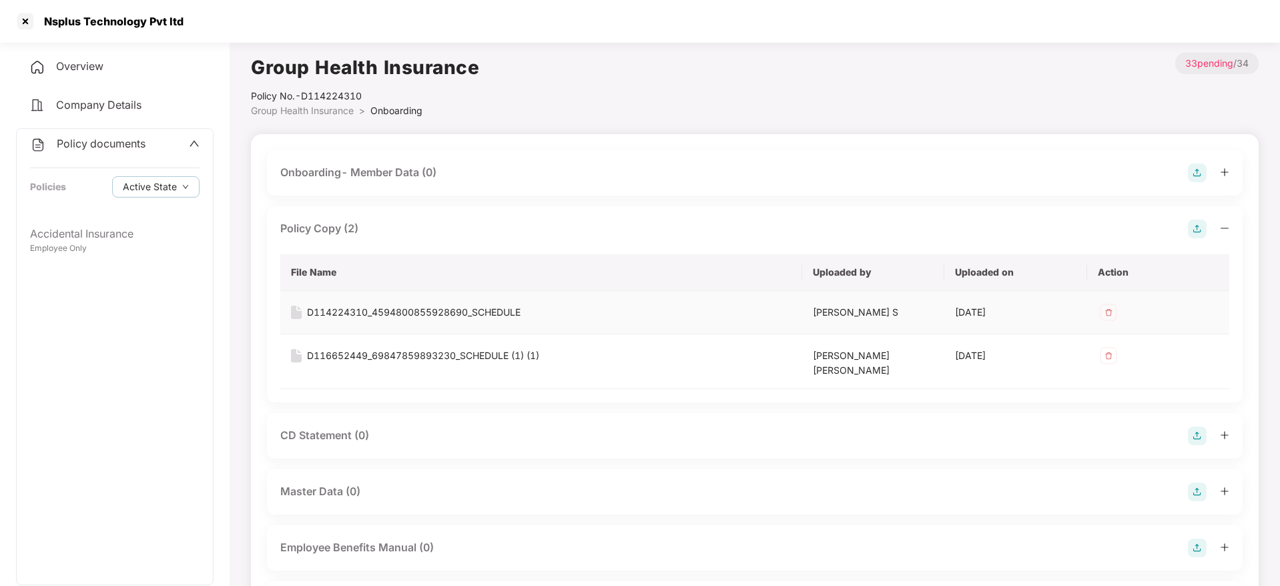
drag, startPoint x: 960, startPoint y: 313, endPoint x: 1029, endPoint y: 313, distance: 68.7
click at [1029, 313] on div "[DATE]" at bounding box center [1015, 312] width 121 height 15
drag, startPoint x: 46, startPoint y: 19, endPoint x: 229, endPoint y: 19, distance: 183.5
click at [229, 19] on div "Nsplus Technology Pvt ltd" at bounding box center [640, 21] width 1280 height 43
copy div "Nsplus Technology Pvt ltd"
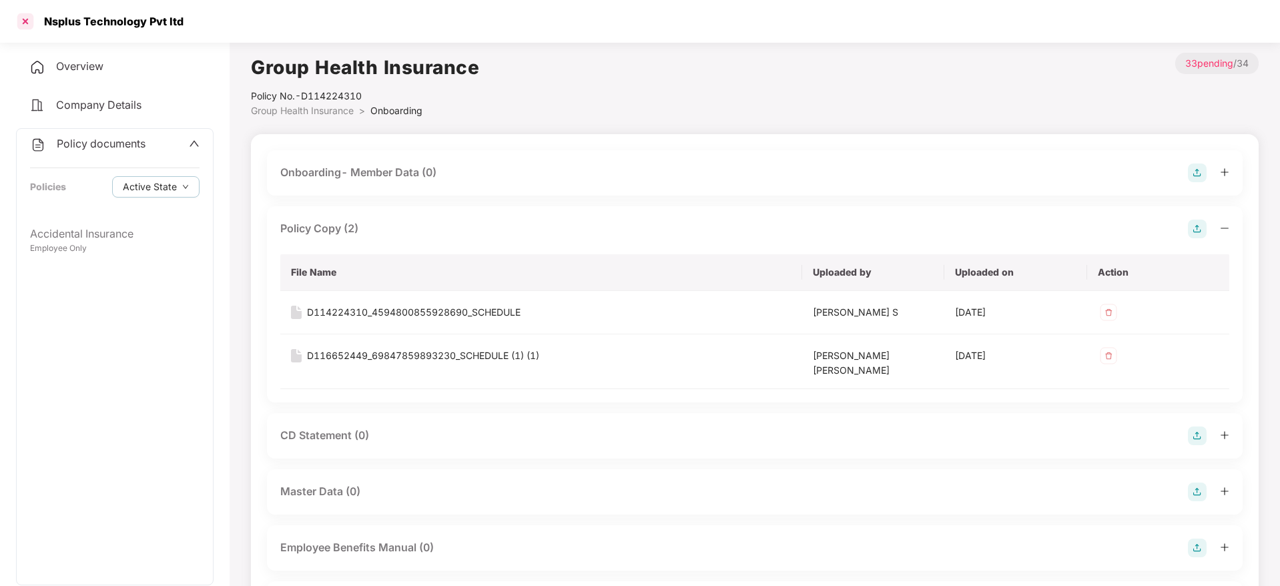
click at [27, 14] on div at bounding box center [25, 21] width 21 height 21
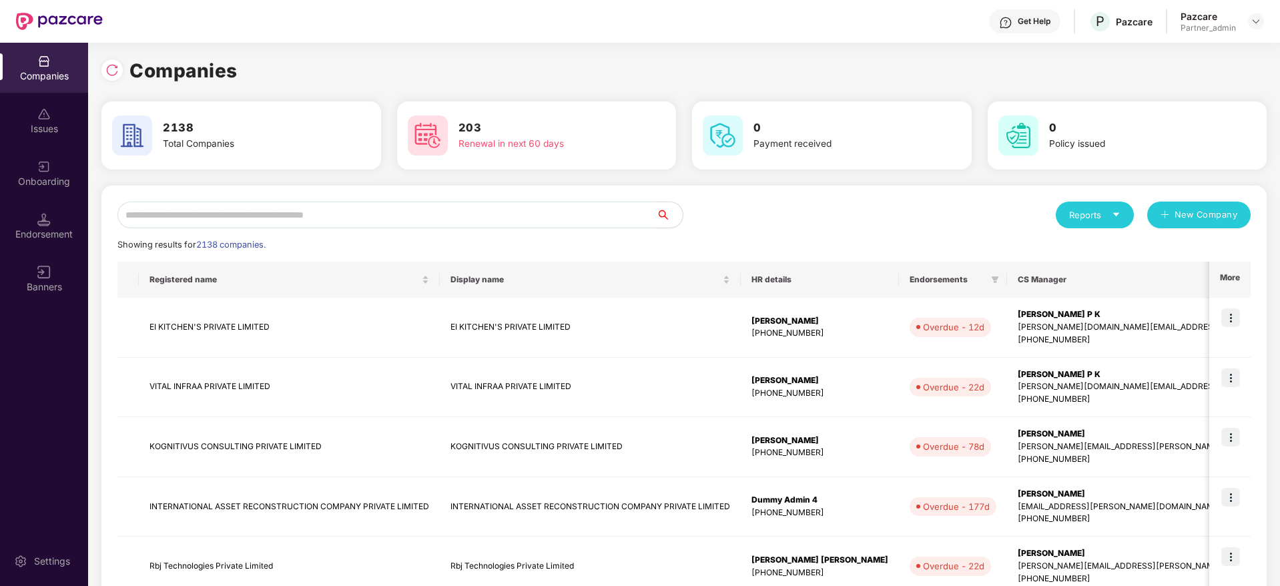
click at [298, 223] on input "text" at bounding box center [386, 214] width 538 height 27
paste input "**********"
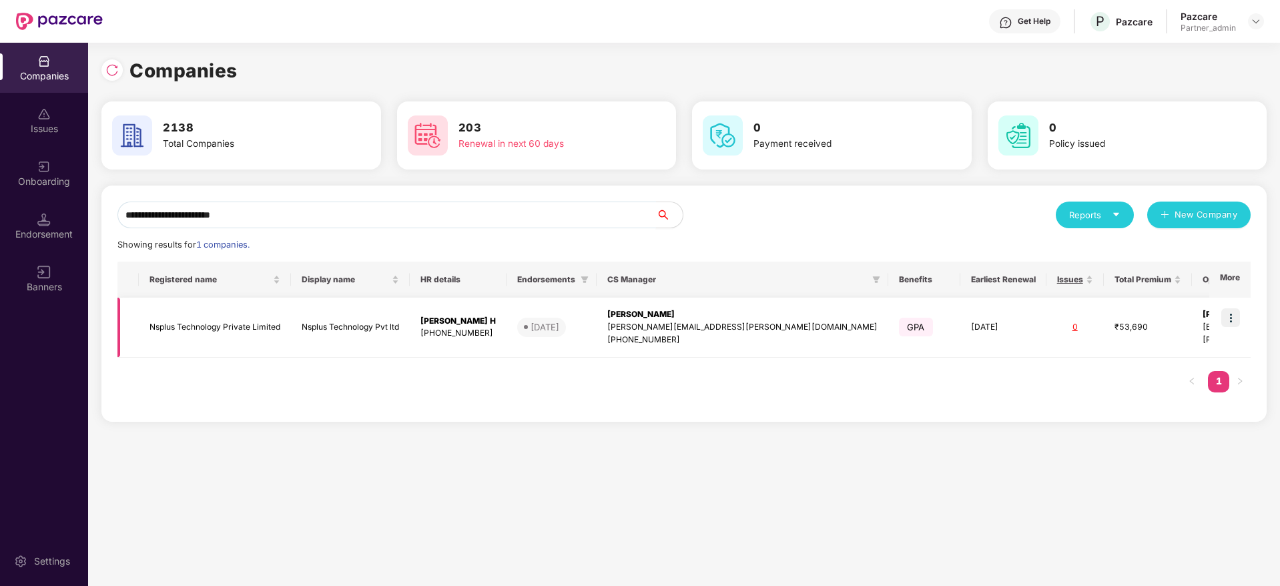
type input "**********"
click at [665, 318] on div "[PERSON_NAME]" at bounding box center [742, 314] width 270 height 13
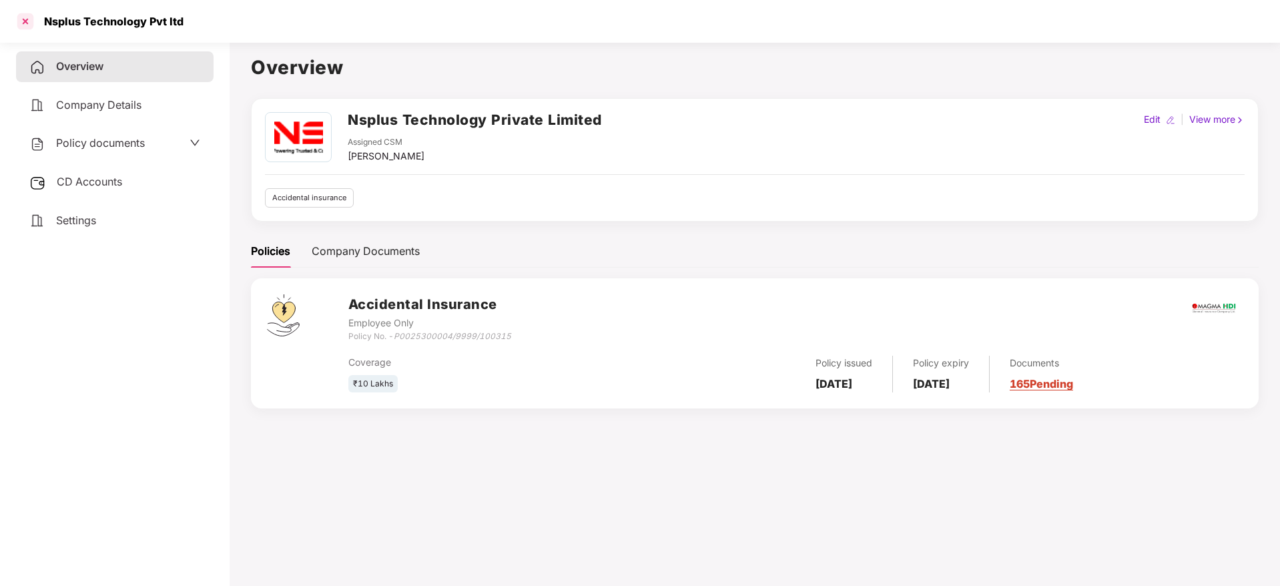
click at [29, 19] on div at bounding box center [25, 21] width 21 height 21
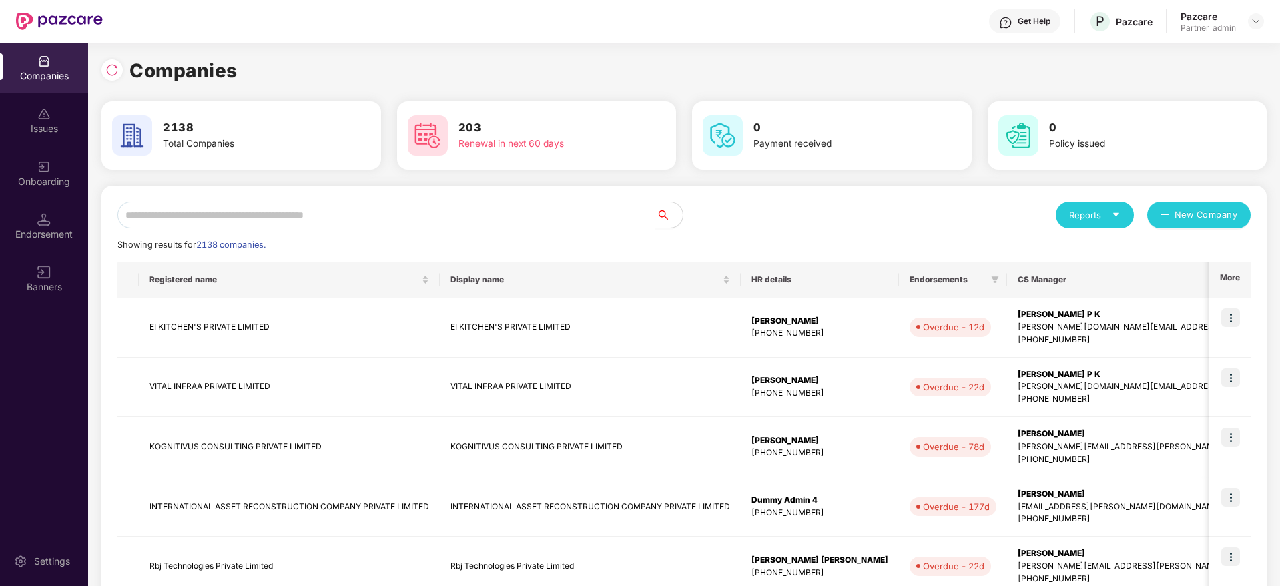
click at [1124, 217] on div "Reports" at bounding box center [1094, 214] width 78 height 27
click at [1097, 250] on div "Companies" at bounding box center [1087, 250] width 49 height 15
